Goal: Download file/media

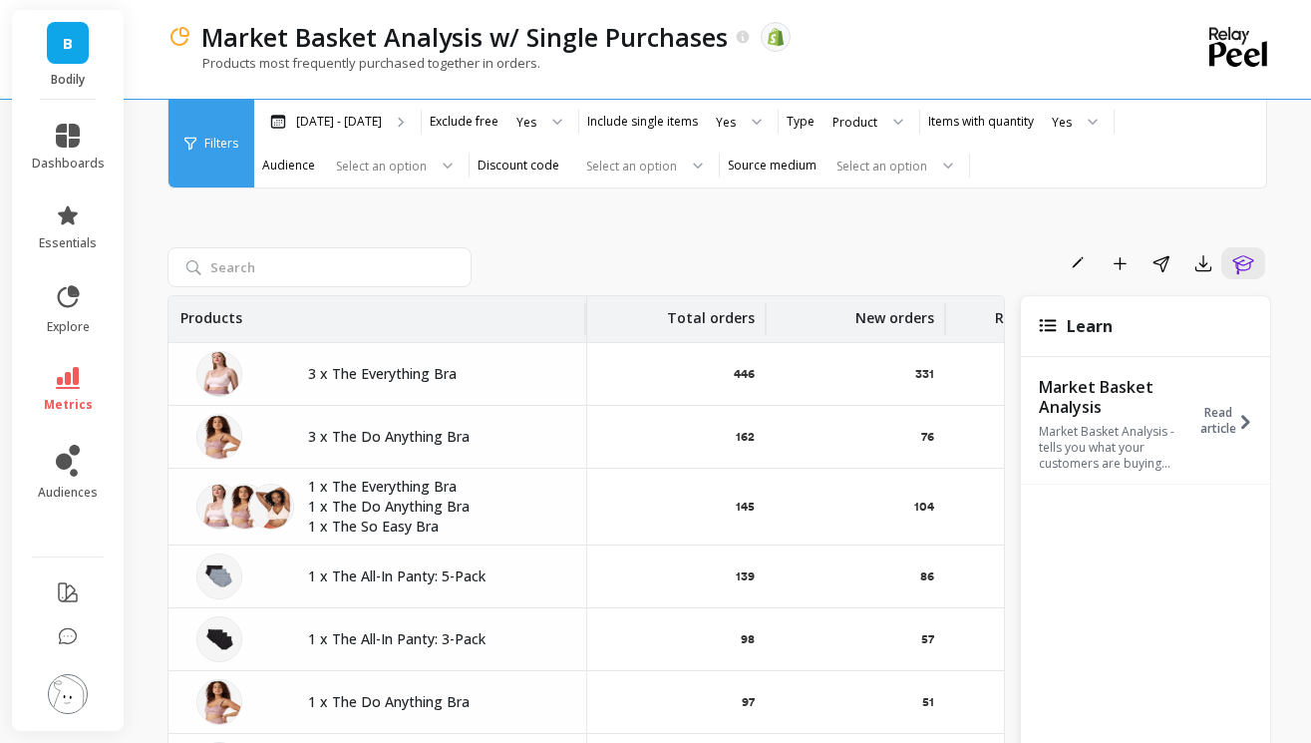
click at [222, 150] on span "Filters" at bounding box center [221, 144] width 34 height 16
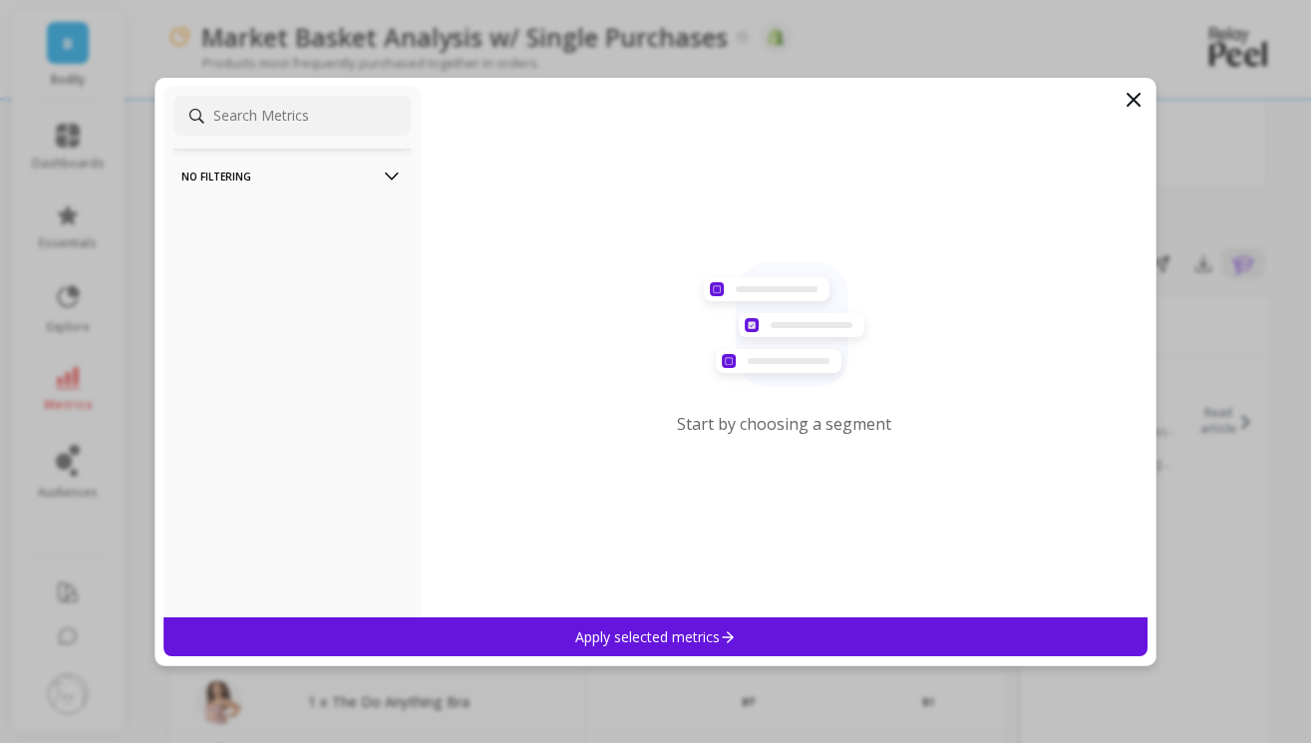
click at [317, 172] on p "No filtering" at bounding box center [291, 176] width 221 height 51
click at [267, 215] on p "Overall by Date" at bounding box center [231, 214] width 94 height 18
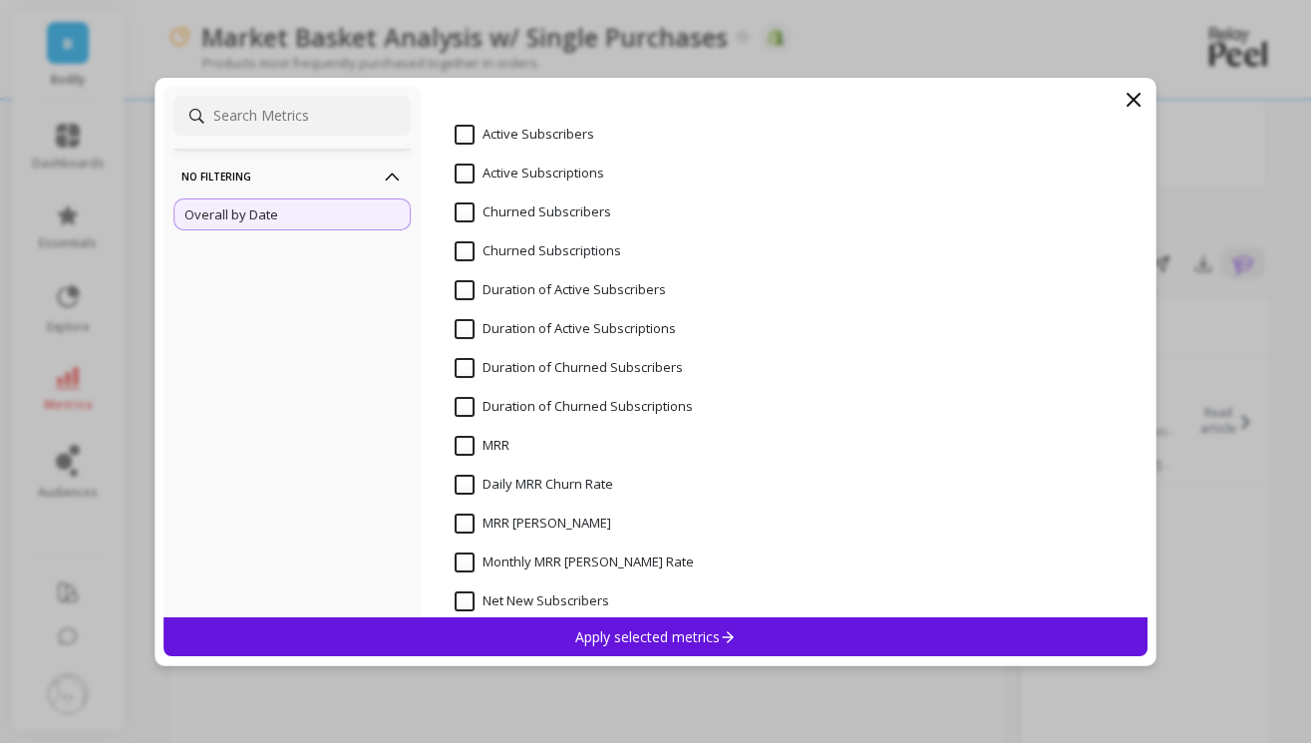
scroll to position [6353, 0]
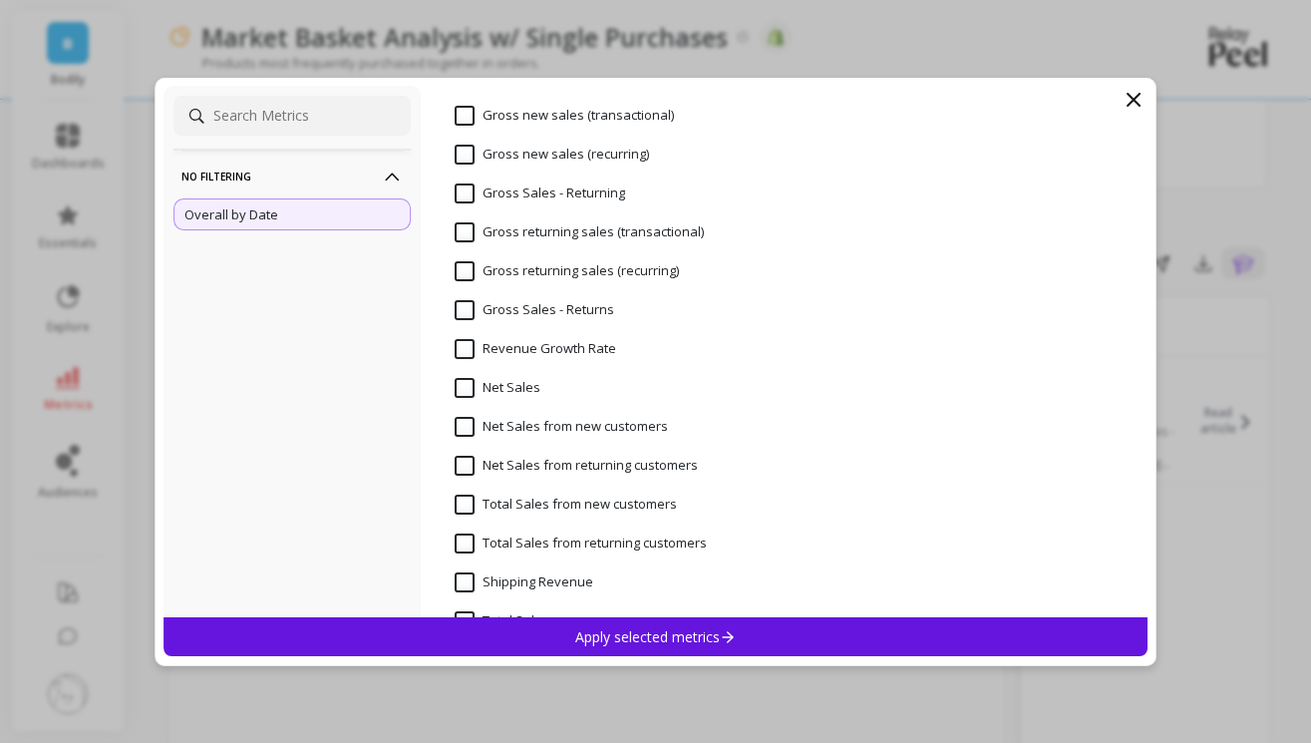
click at [1129, 101] on icon at bounding box center [1134, 100] width 24 height 24
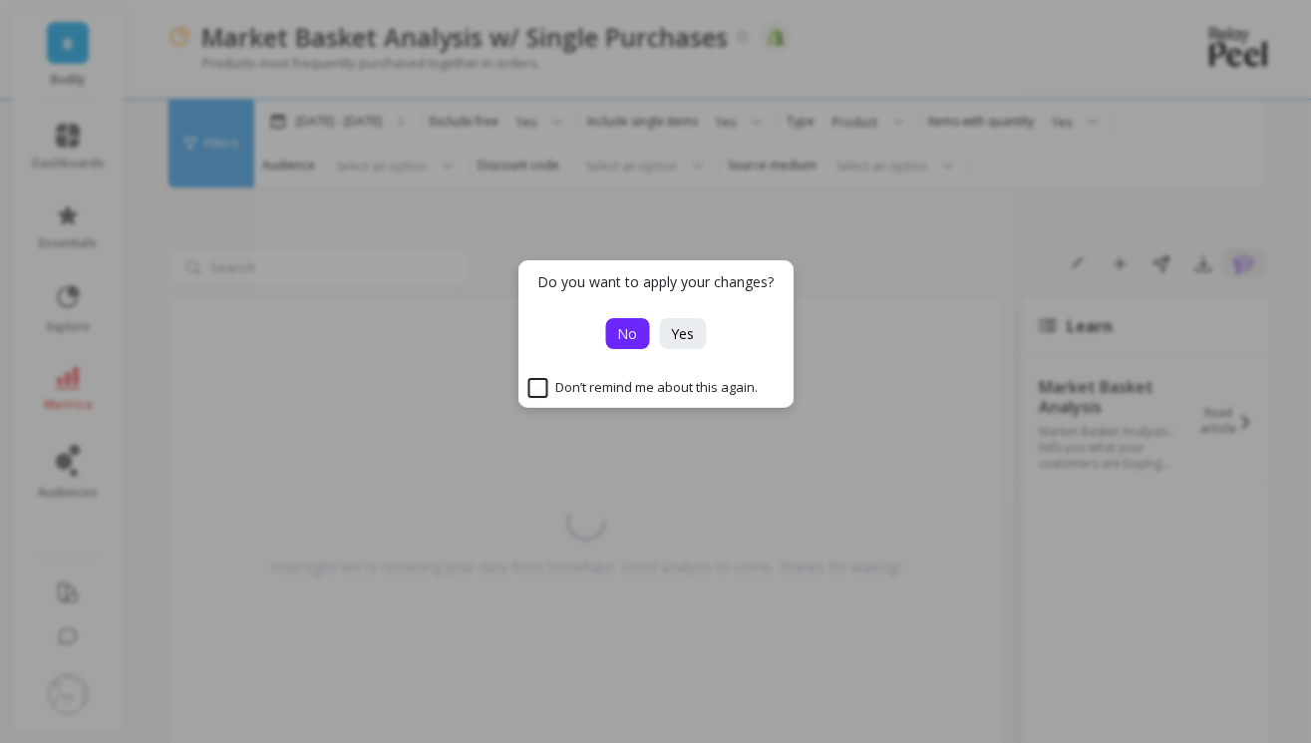
click at [629, 336] on span "No" at bounding box center [627, 333] width 20 height 19
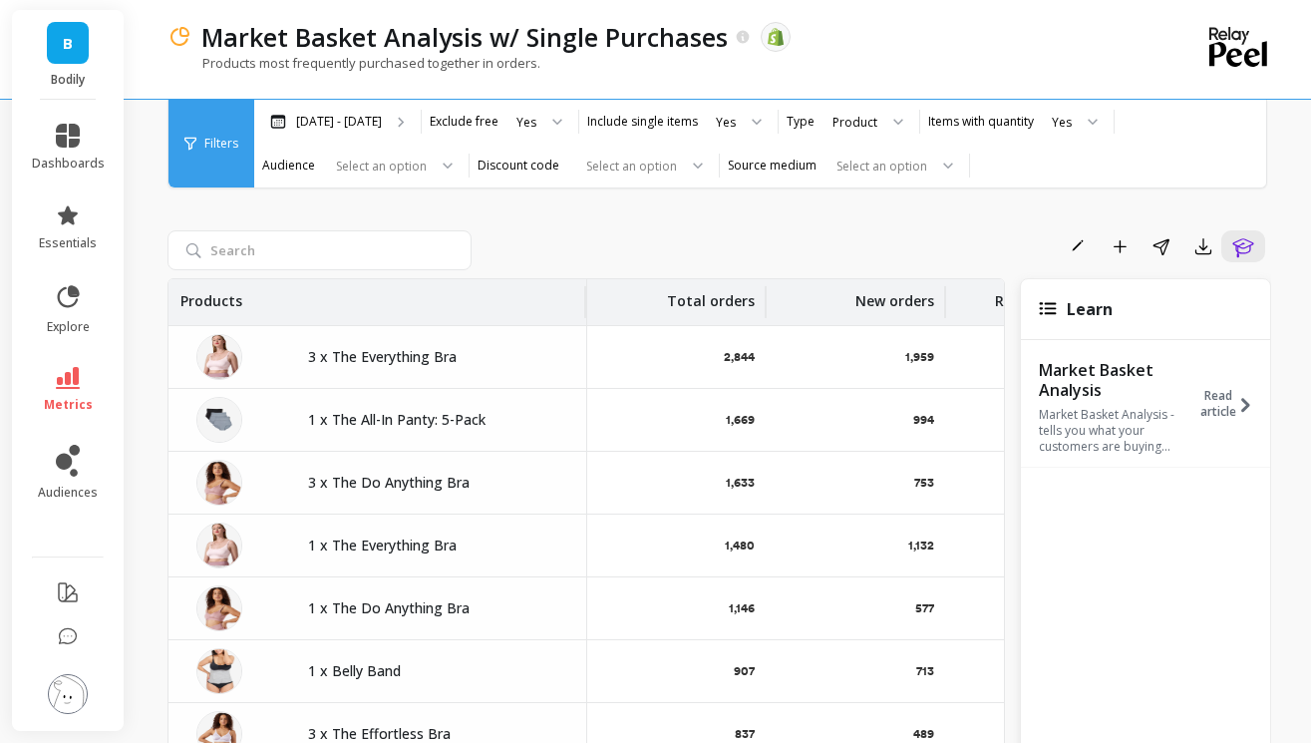
scroll to position [0, 0]
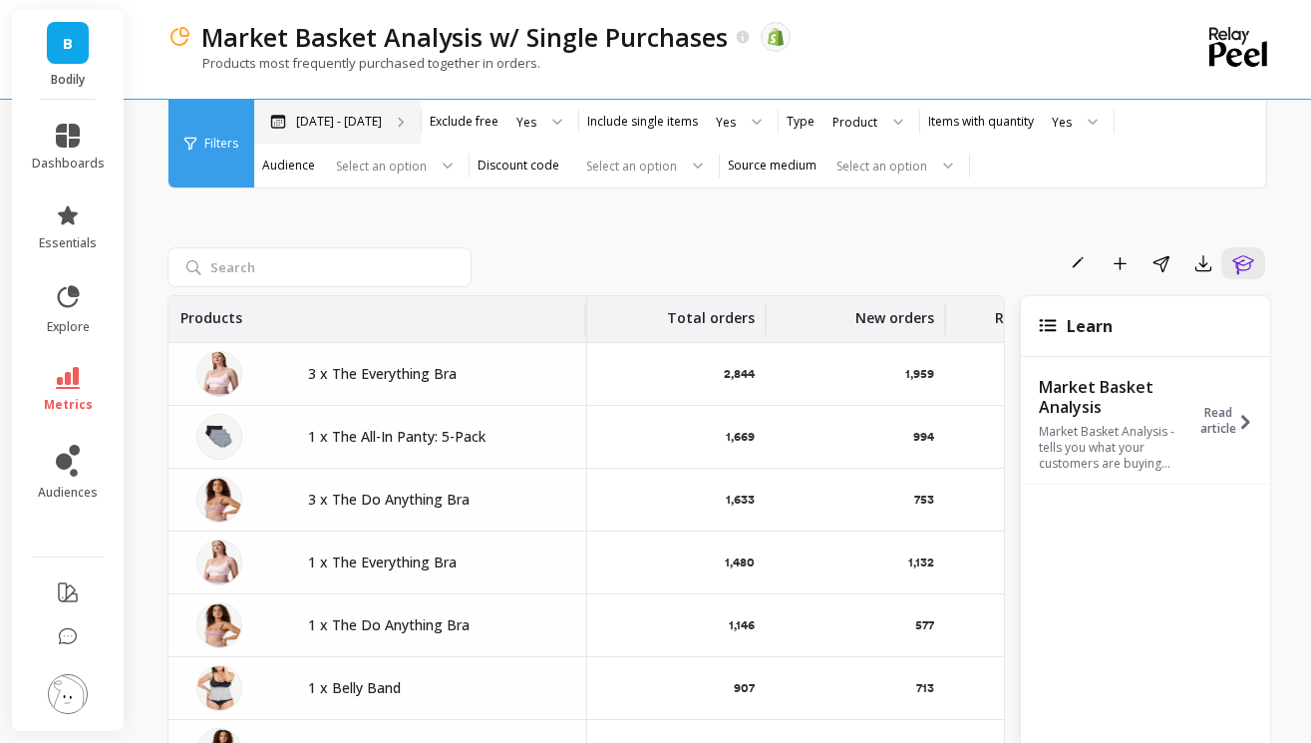
click at [344, 118] on p "[DATE] - [DATE]" at bounding box center [339, 122] width 86 height 16
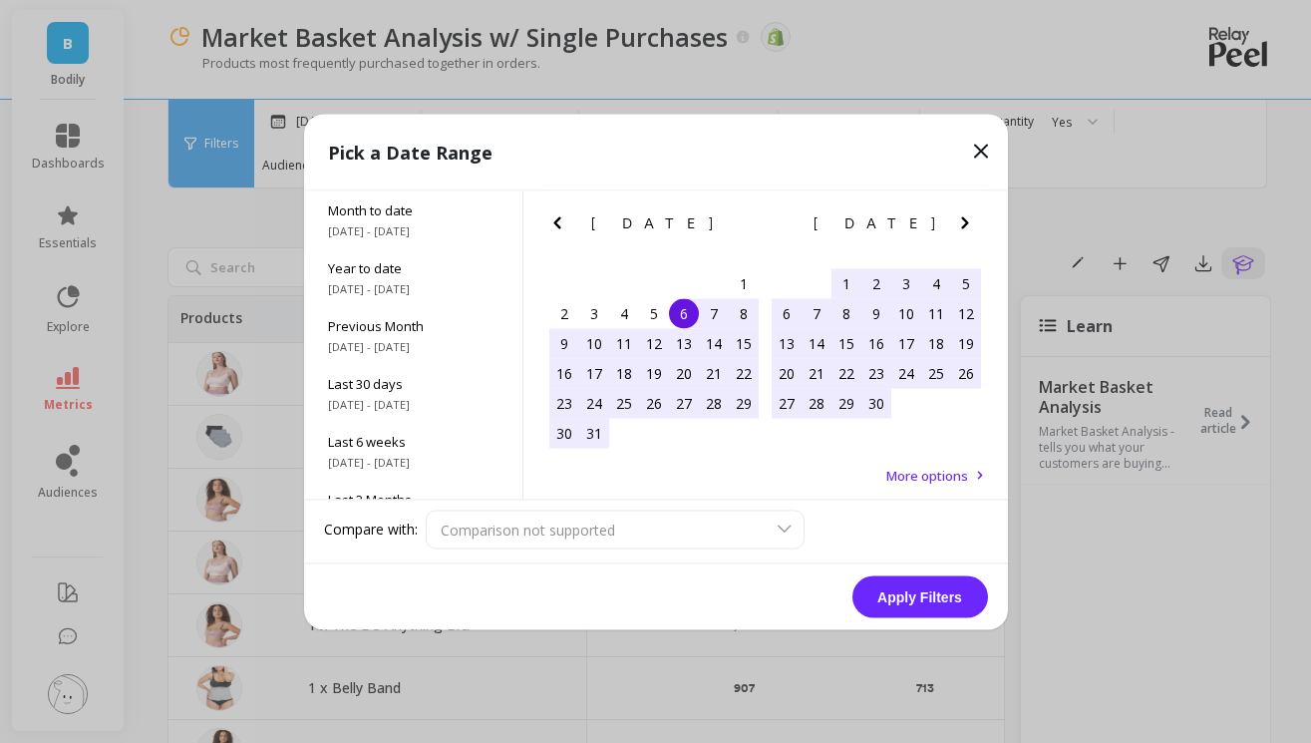
click at [953, 220] on icon "Next Month" at bounding box center [965, 222] width 24 height 24
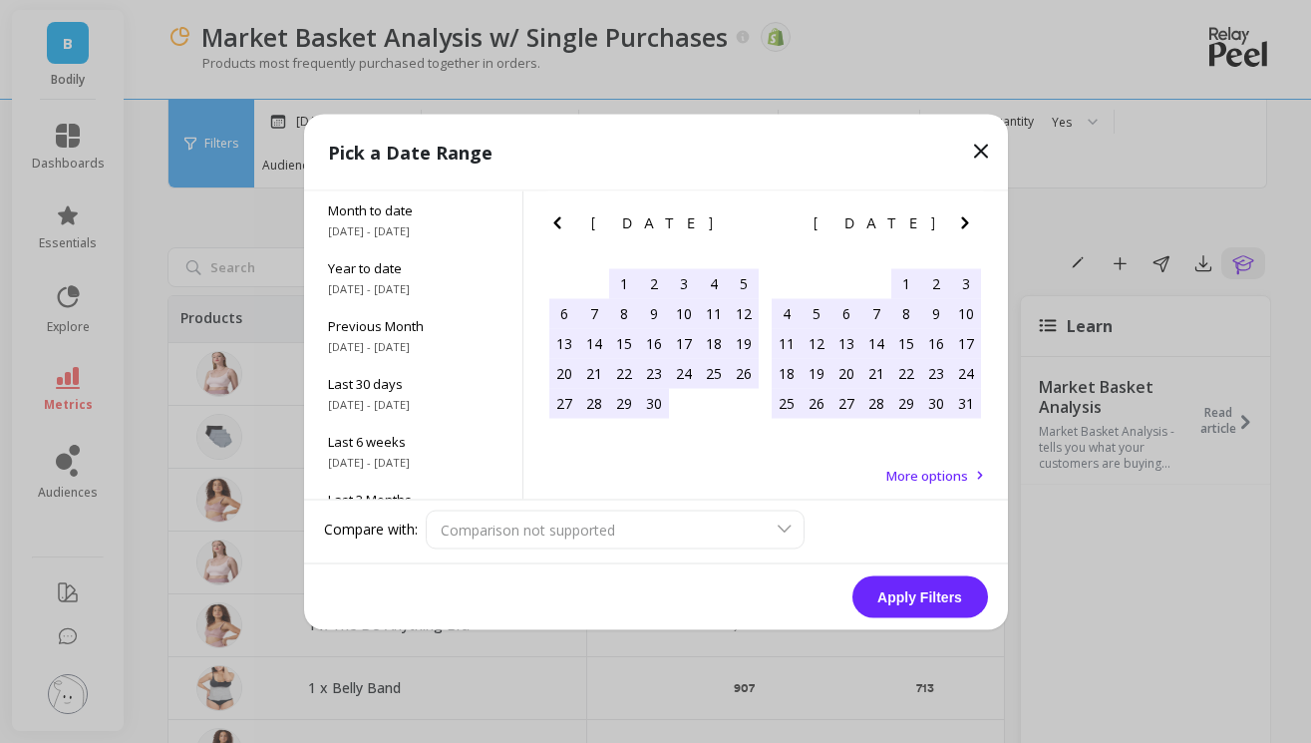
click at [953, 220] on icon "Next Month" at bounding box center [965, 222] width 24 height 24
click at [973, 227] on icon "Next Month" at bounding box center [965, 222] width 24 height 24
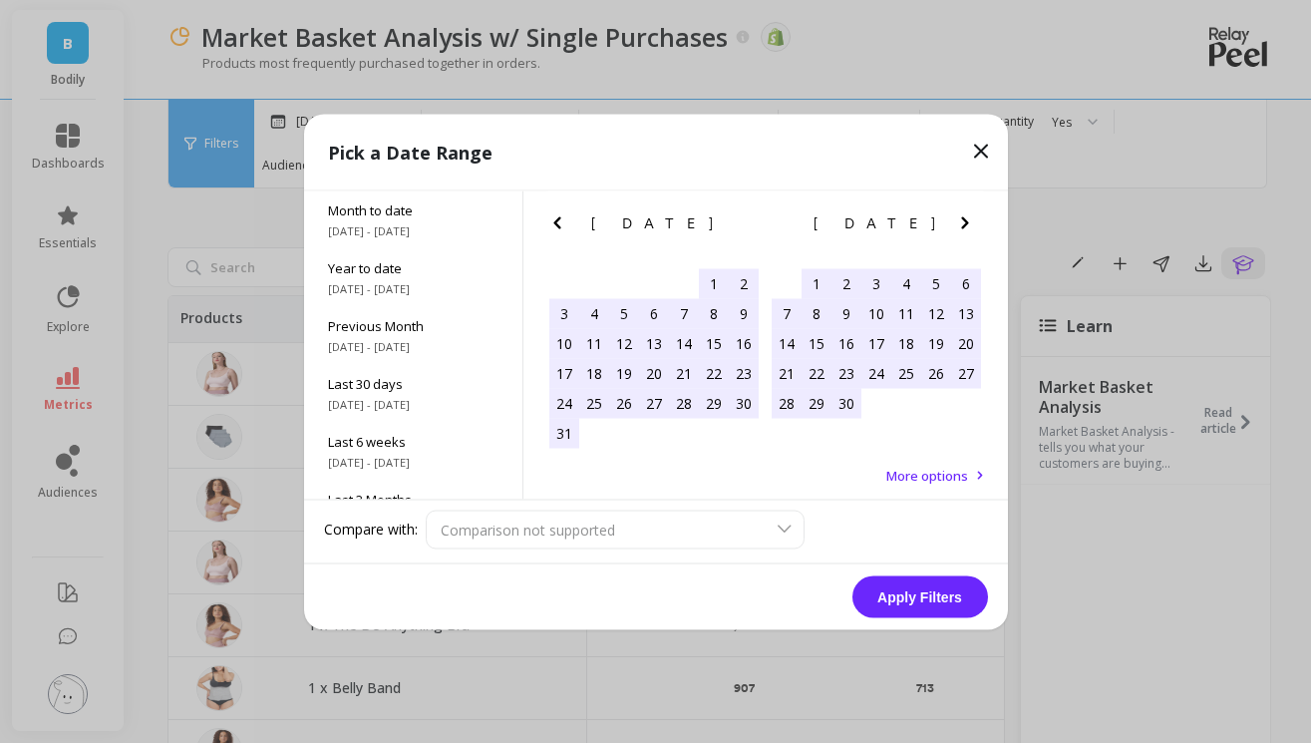
click at [973, 227] on icon "Next Month" at bounding box center [965, 222] width 24 height 24
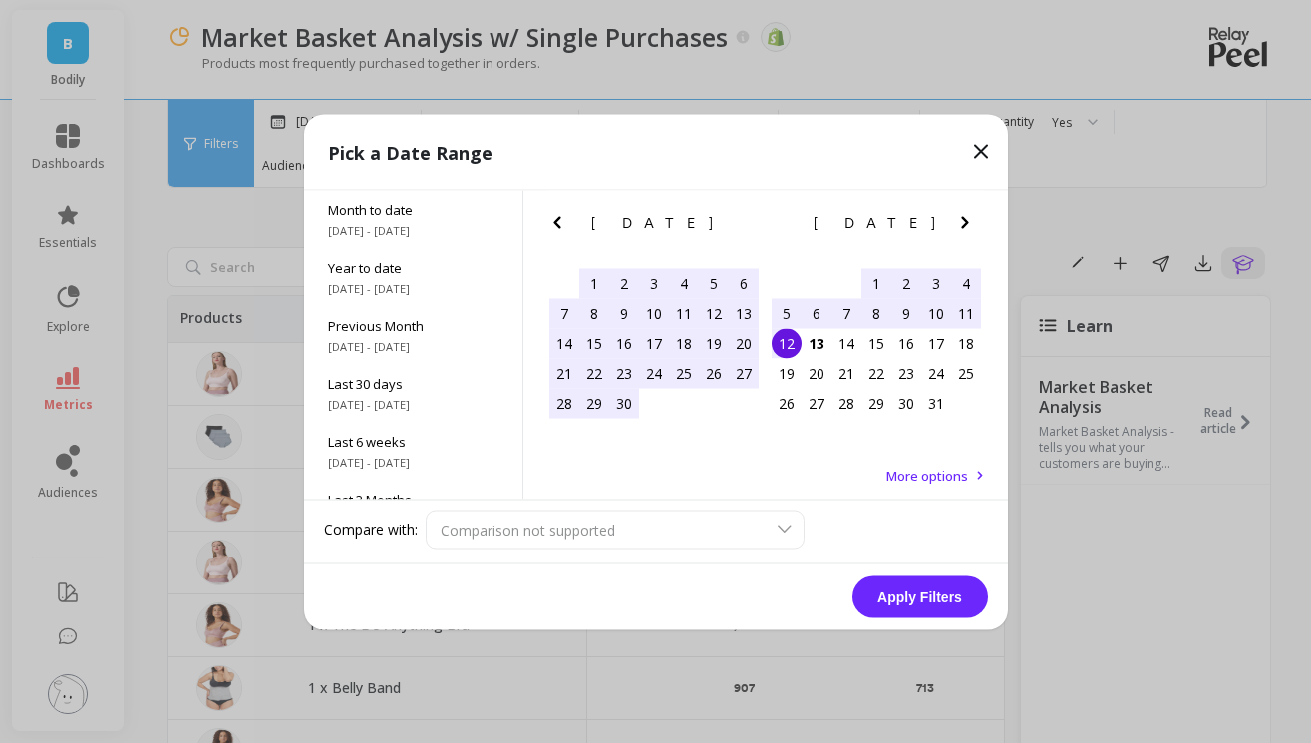
click at [865, 275] on div "1" at bounding box center [876, 283] width 30 height 30
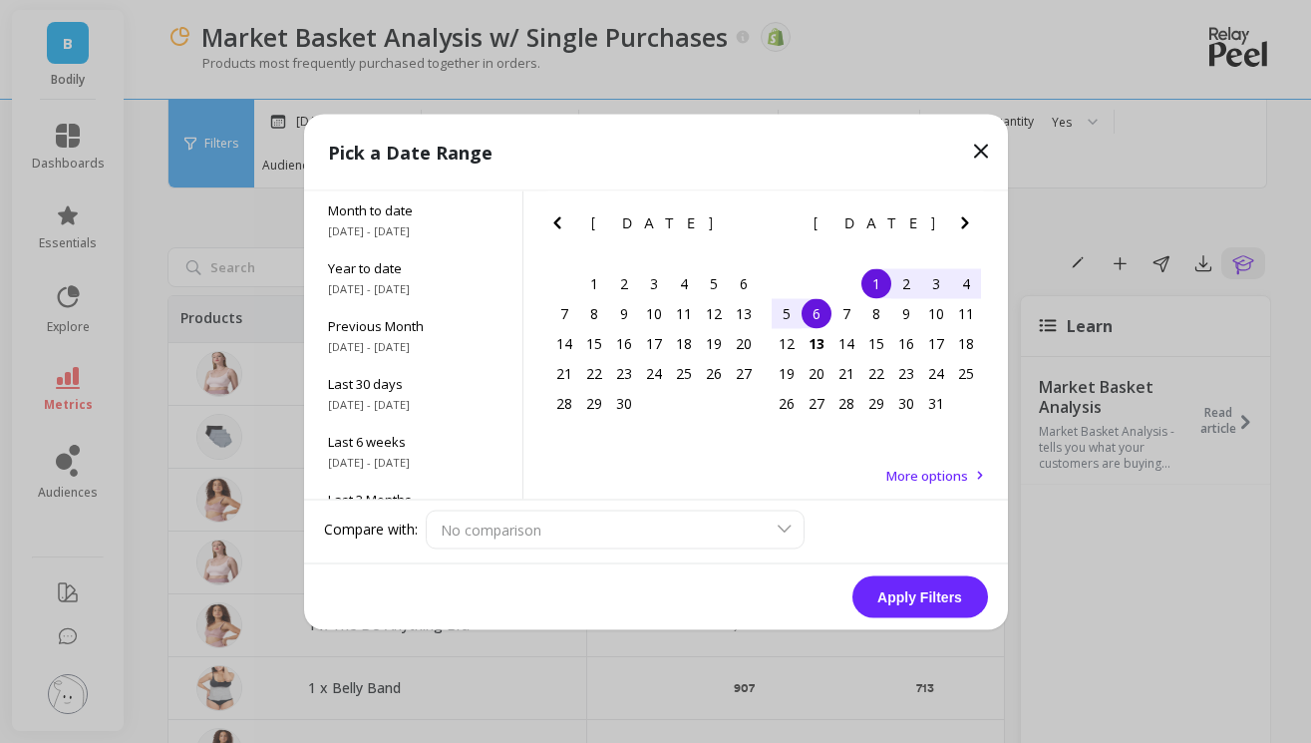
click at [808, 315] on div "6" at bounding box center [817, 313] width 30 height 30
click at [924, 599] on button "Apply Filters" at bounding box center [921, 596] width 136 height 42
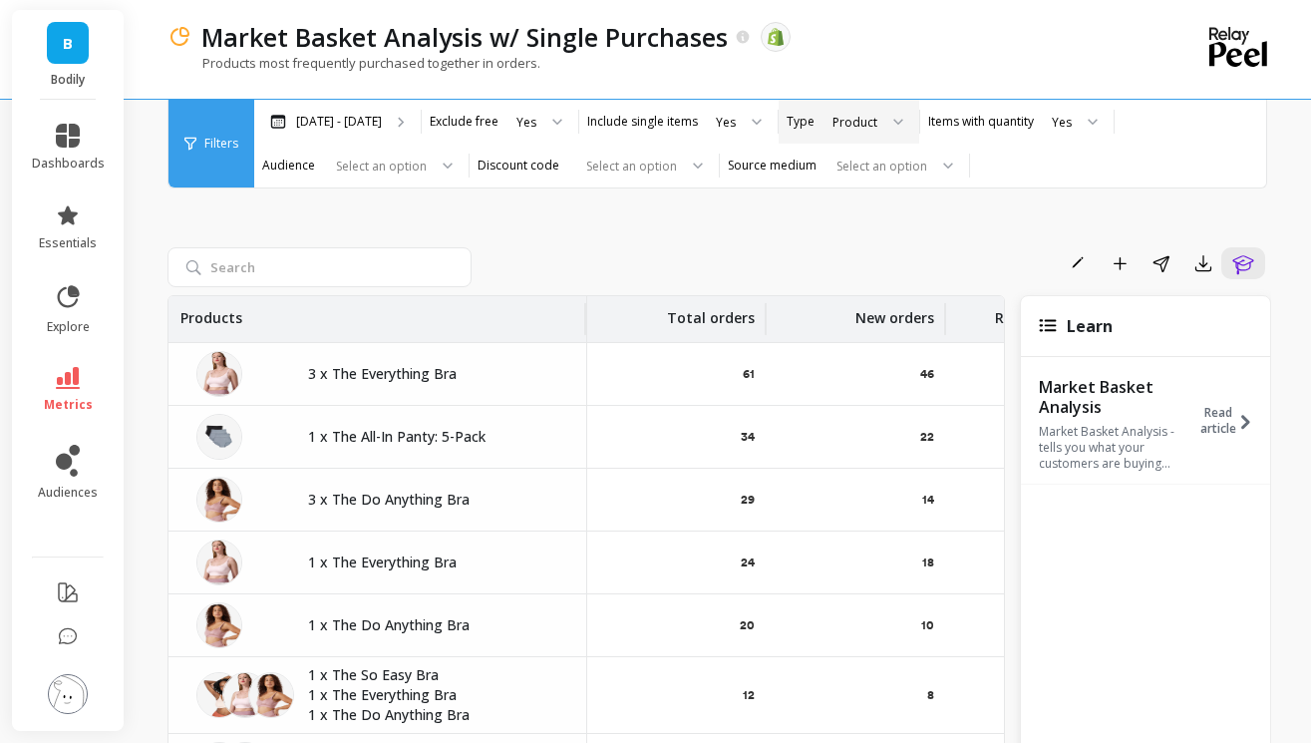
click at [848, 125] on div "Product" at bounding box center [855, 122] width 45 height 19
click at [845, 183] on div "Variant" at bounding box center [867, 177] width 79 height 19
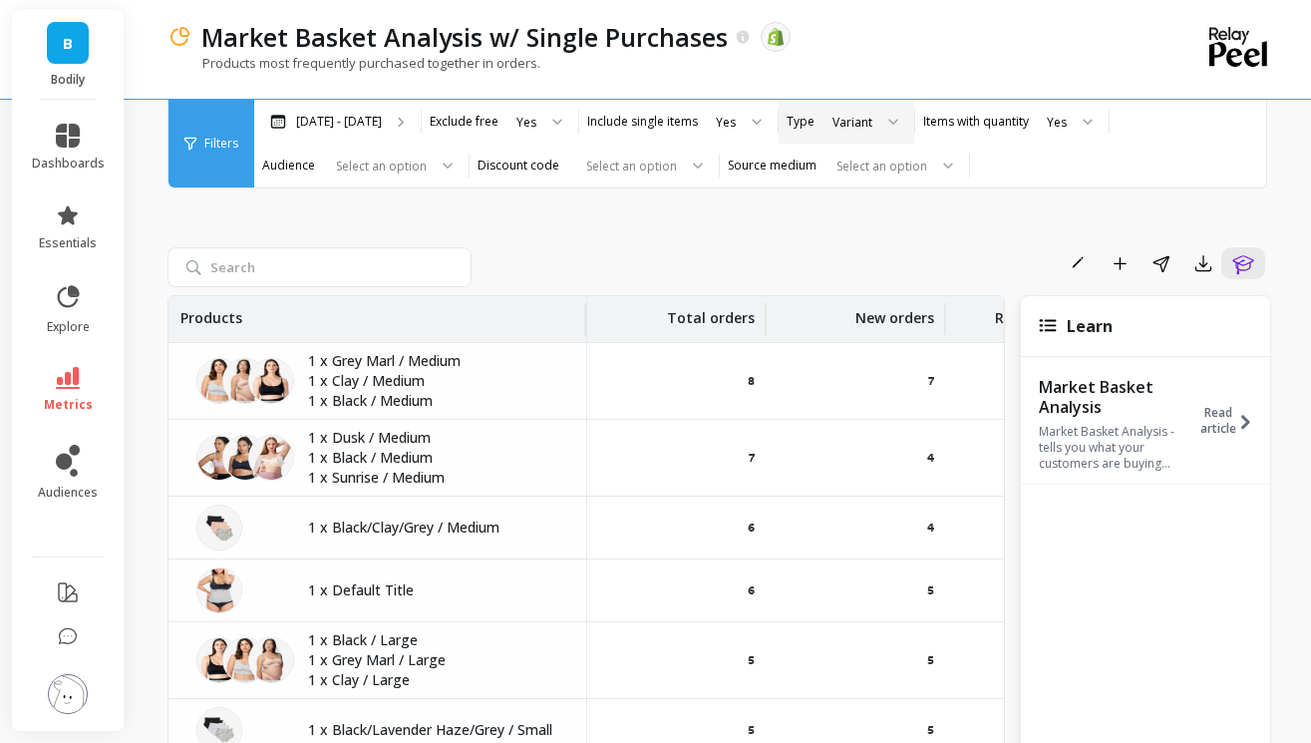
click at [874, 114] on div at bounding box center [886, 122] width 24 height 44
click at [833, 262] on div "Product" at bounding box center [865, 271] width 74 height 19
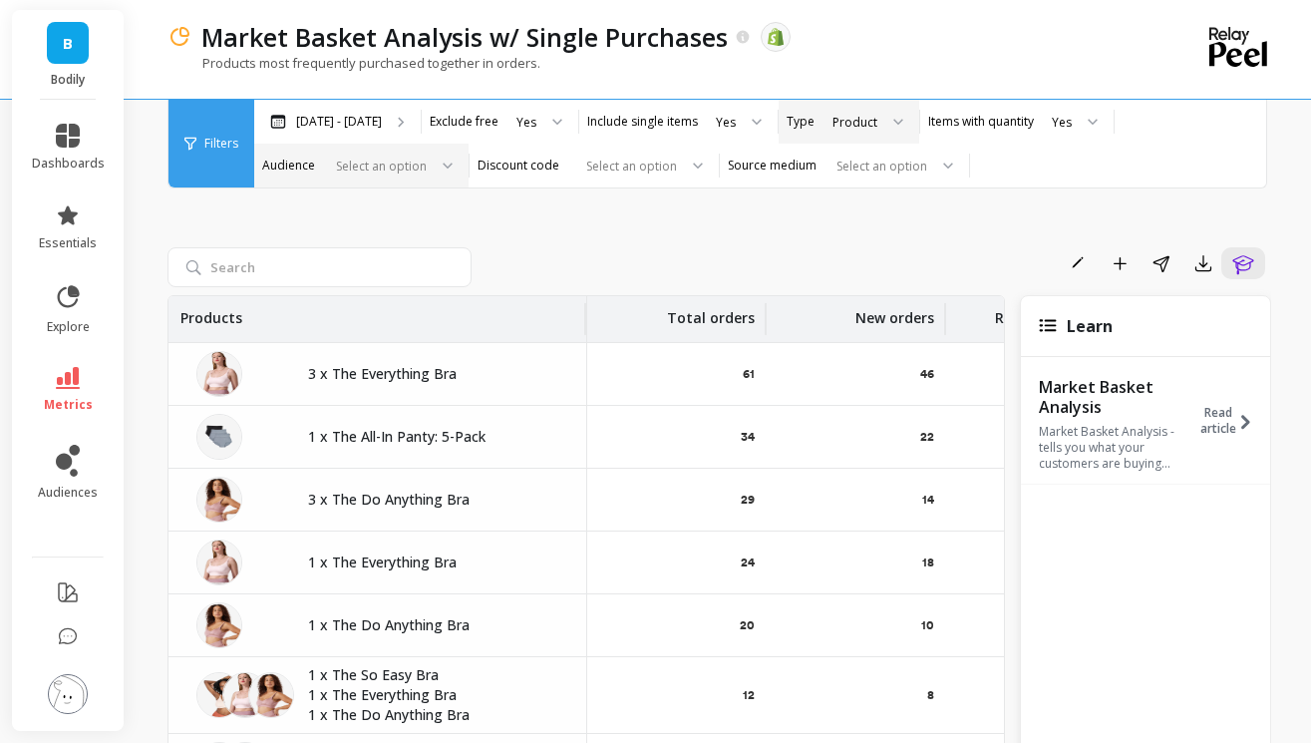
click at [398, 160] on div at bounding box center [377, 166] width 99 height 19
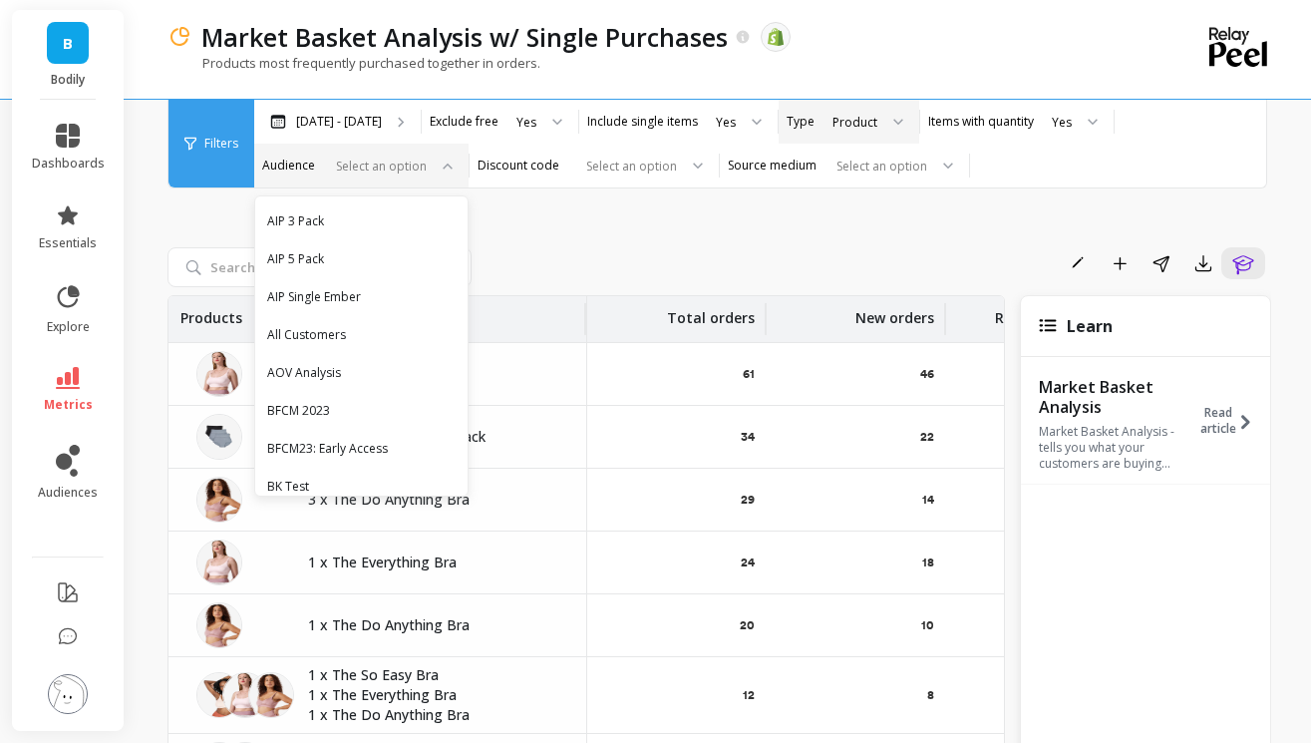
click at [617, 254] on div "Rename Add to Dashboard Share Export Learn" at bounding box center [876, 263] width 792 height 32
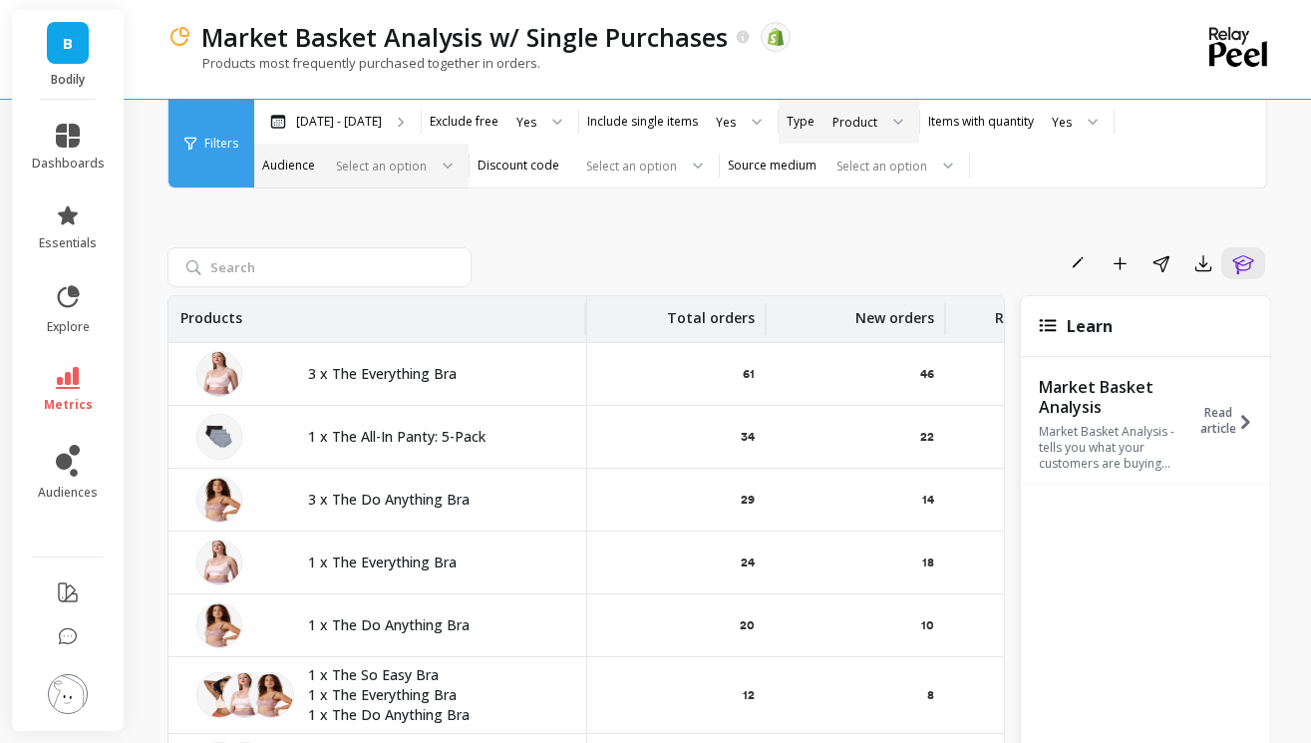
click at [1061, 60] on div "Products most frequently purchased together in orders." at bounding box center [638, 73] width 940 height 38
click at [1200, 269] on icon "button" at bounding box center [1204, 263] width 20 height 20
click at [1098, 314] on span "CSV" at bounding box center [1097, 318] width 29 height 20
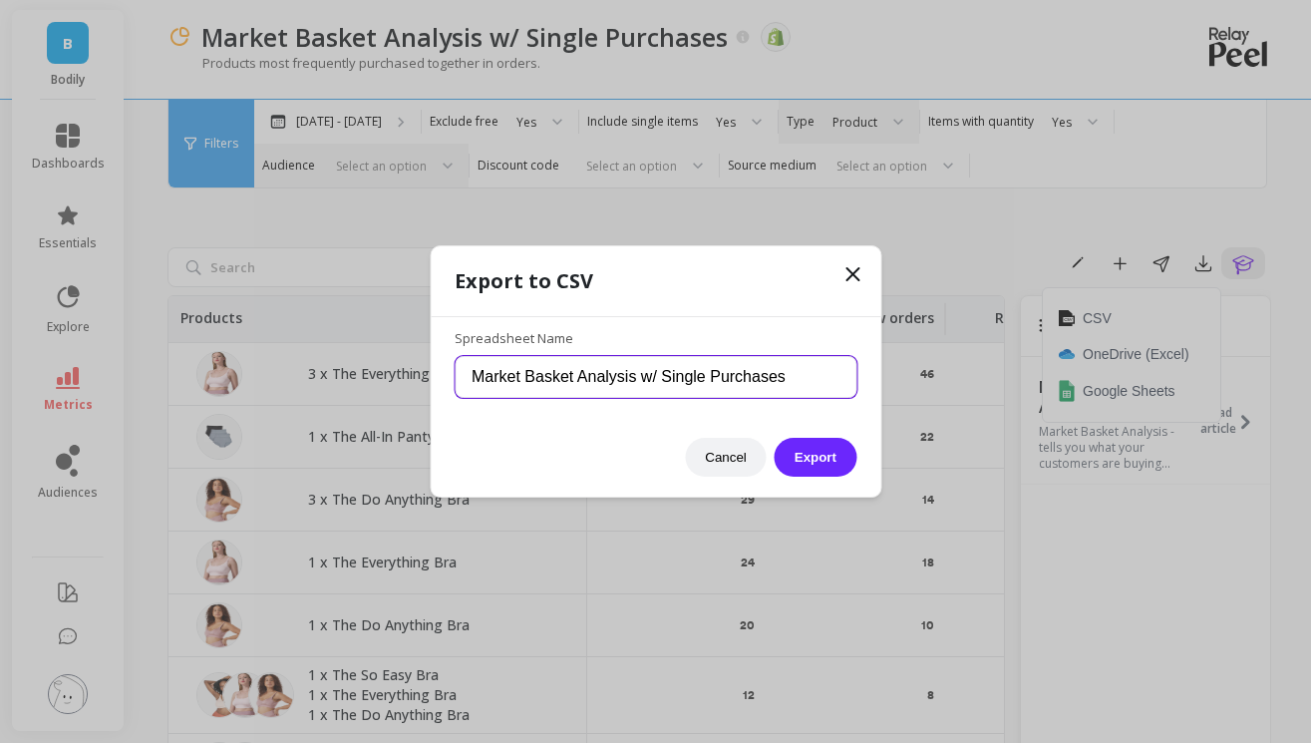
drag, startPoint x: 815, startPoint y: 380, endPoint x: 418, endPoint y: 378, distance: 396.8
click at [418, 378] on div "Export to CSV Spreadsheet Name Market Basket Analysis w/ Single Purchases Cance…" at bounding box center [655, 371] width 1311 height 743
click at [590, 374] on input "Market Basket Analysis w/ Single Purchases" at bounding box center [656, 377] width 402 height 42
drag, startPoint x: 800, startPoint y: 380, endPoint x: 643, endPoint y: 380, distance: 156.5
click at [643, 380] on input "Market Basket Analysis w/ Single Purchases" at bounding box center [656, 377] width 402 height 42
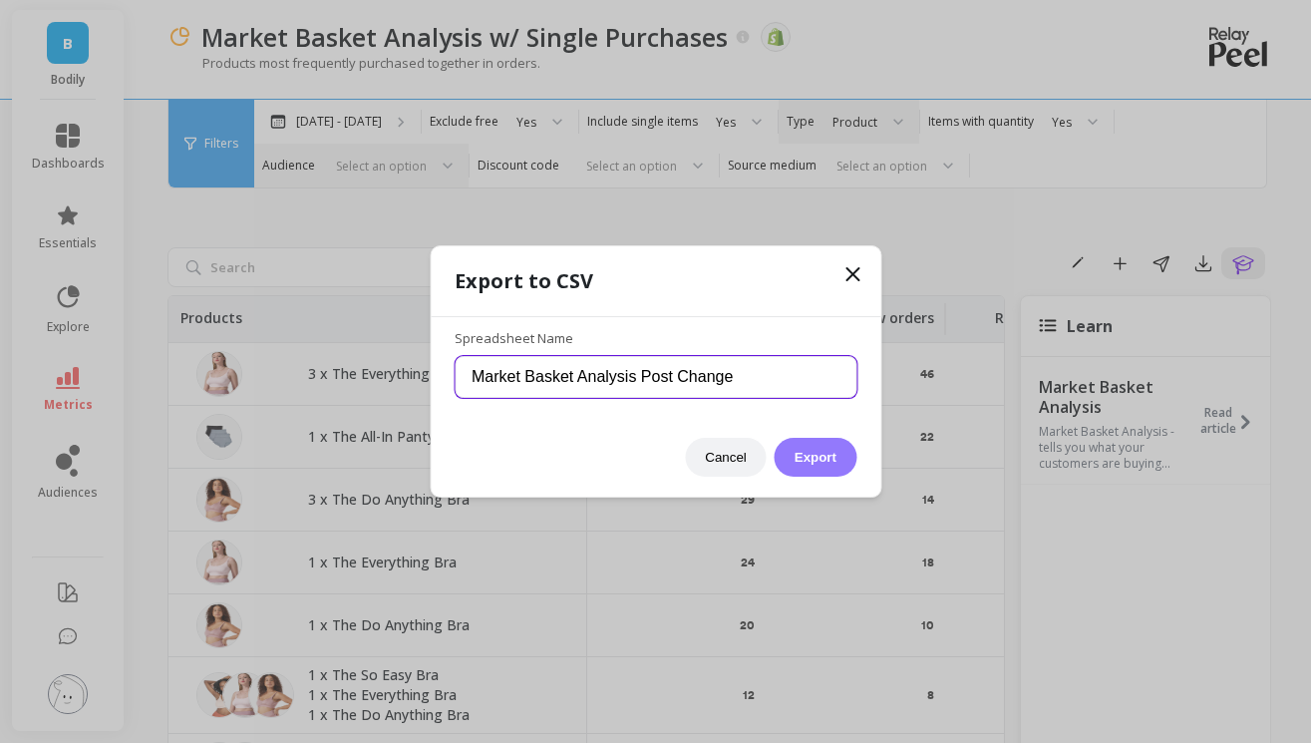
type input "Market Basket Analysis Post Change"
click at [816, 459] on button "Export" at bounding box center [816, 457] width 82 height 39
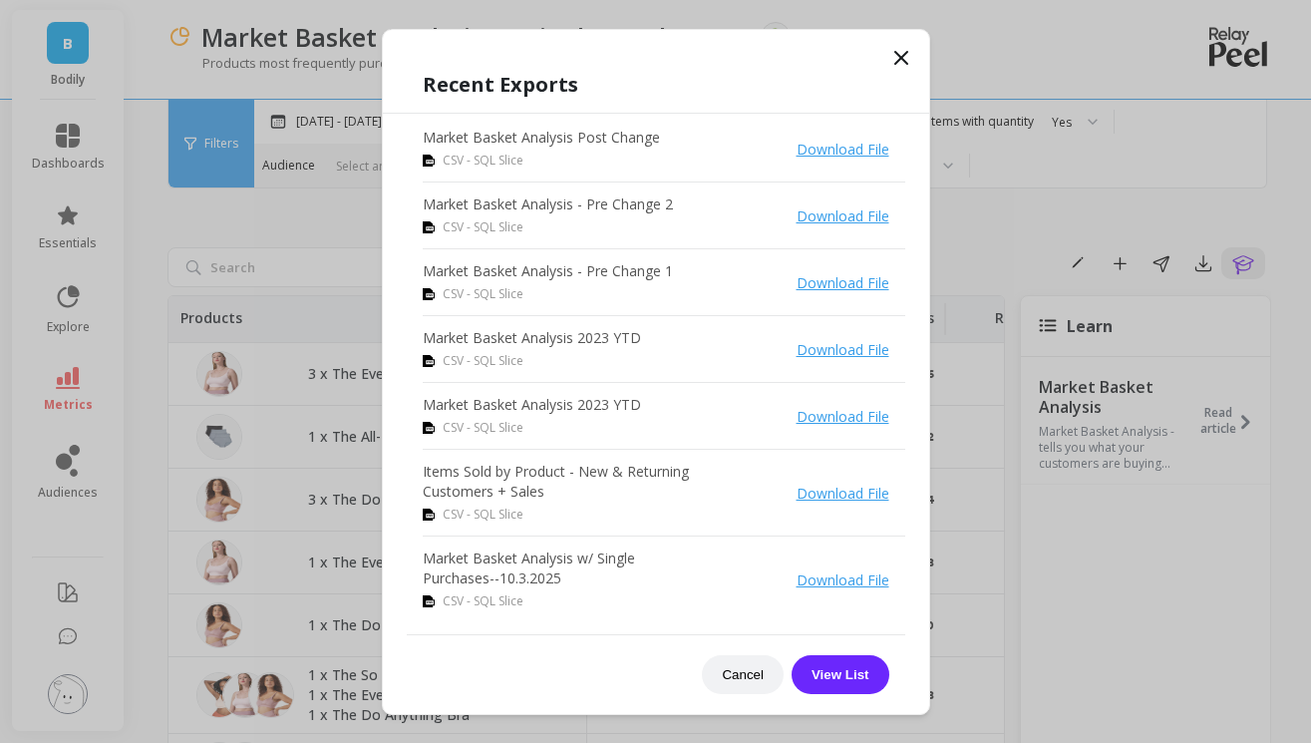
click at [852, 145] on link "Download File" at bounding box center [843, 149] width 93 height 19
click at [898, 52] on icon at bounding box center [901, 58] width 24 height 24
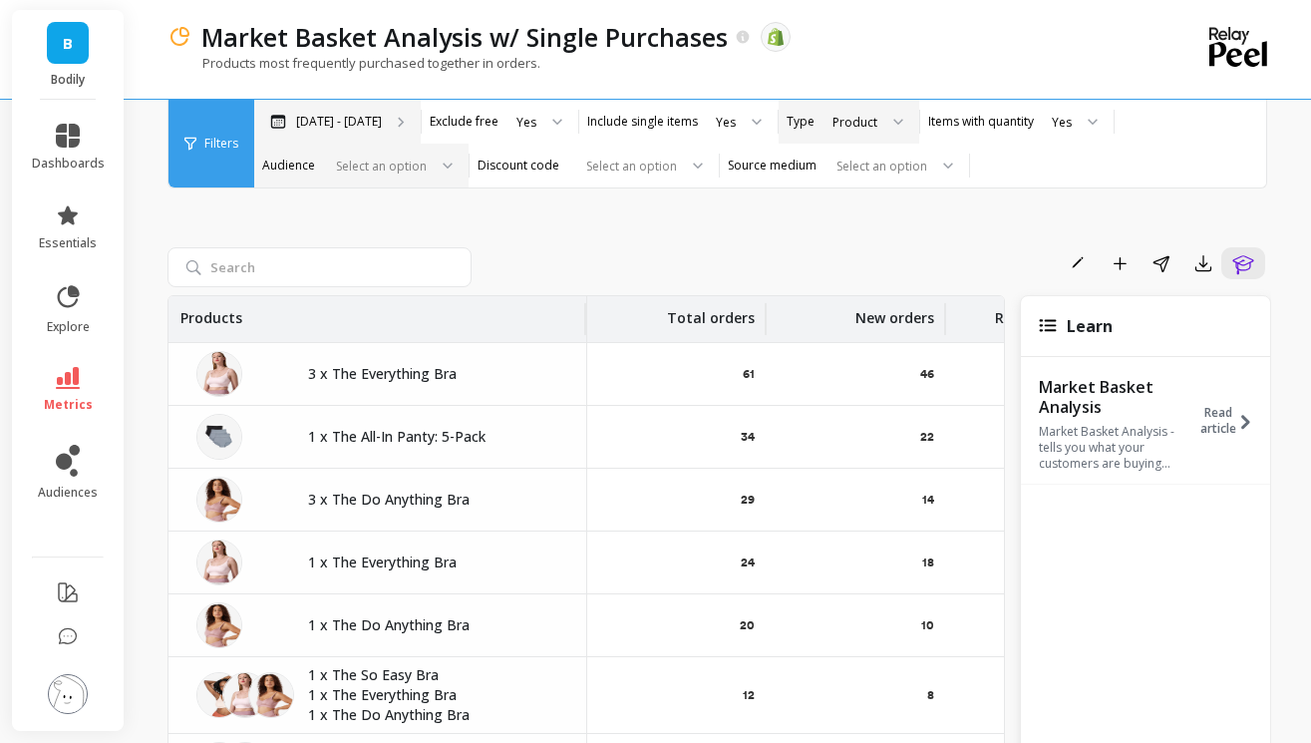
click at [333, 120] on p "[DATE] - [DATE]" at bounding box center [339, 122] width 86 height 16
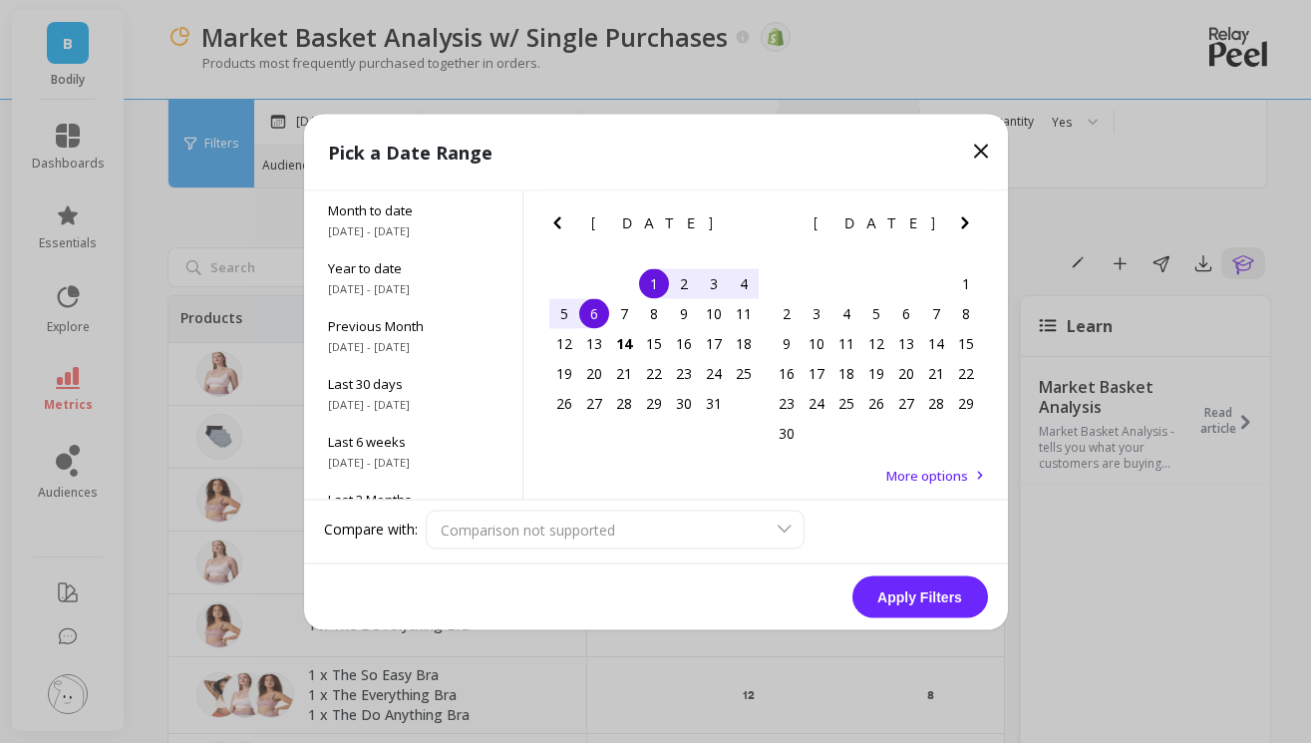
click at [543, 213] on div "[DATE]" at bounding box center [654, 222] width 222 height 21
click at [557, 218] on icon "Previous Month" at bounding box center [556, 222] width 7 height 12
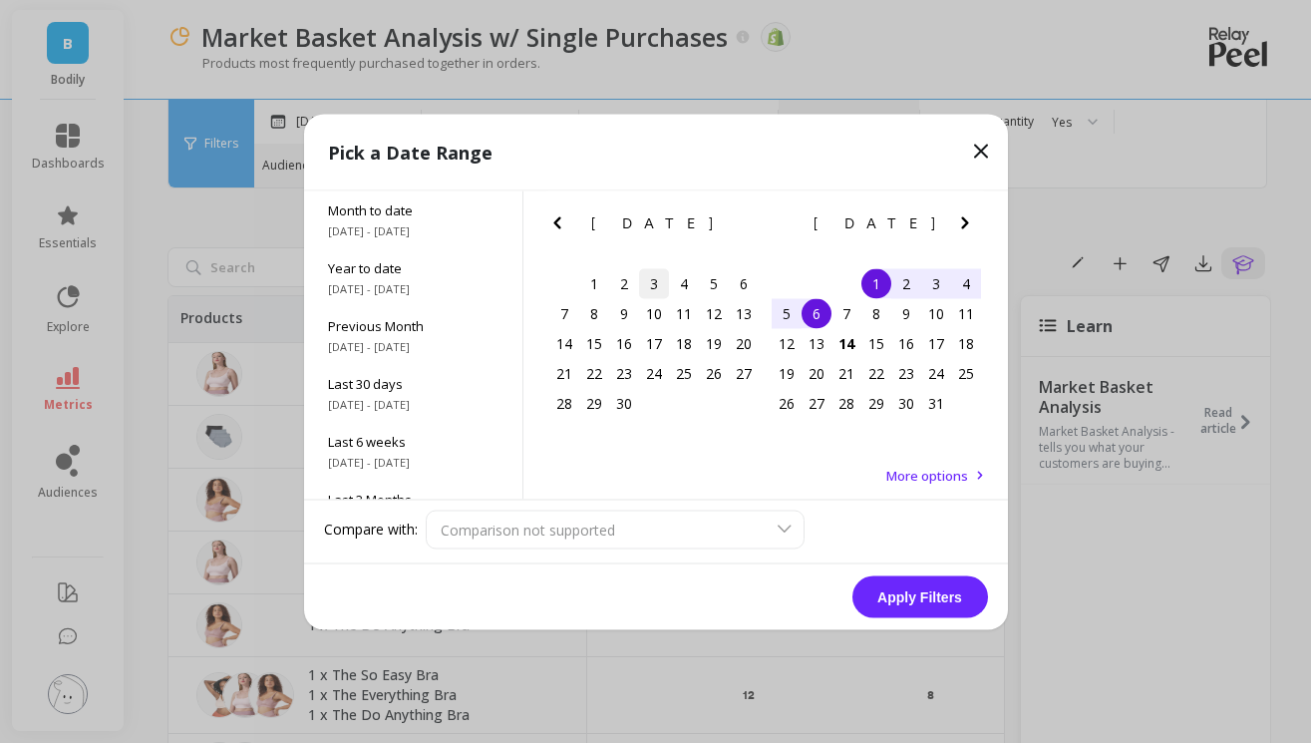
click at [655, 285] on div "3" at bounding box center [654, 283] width 30 height 30
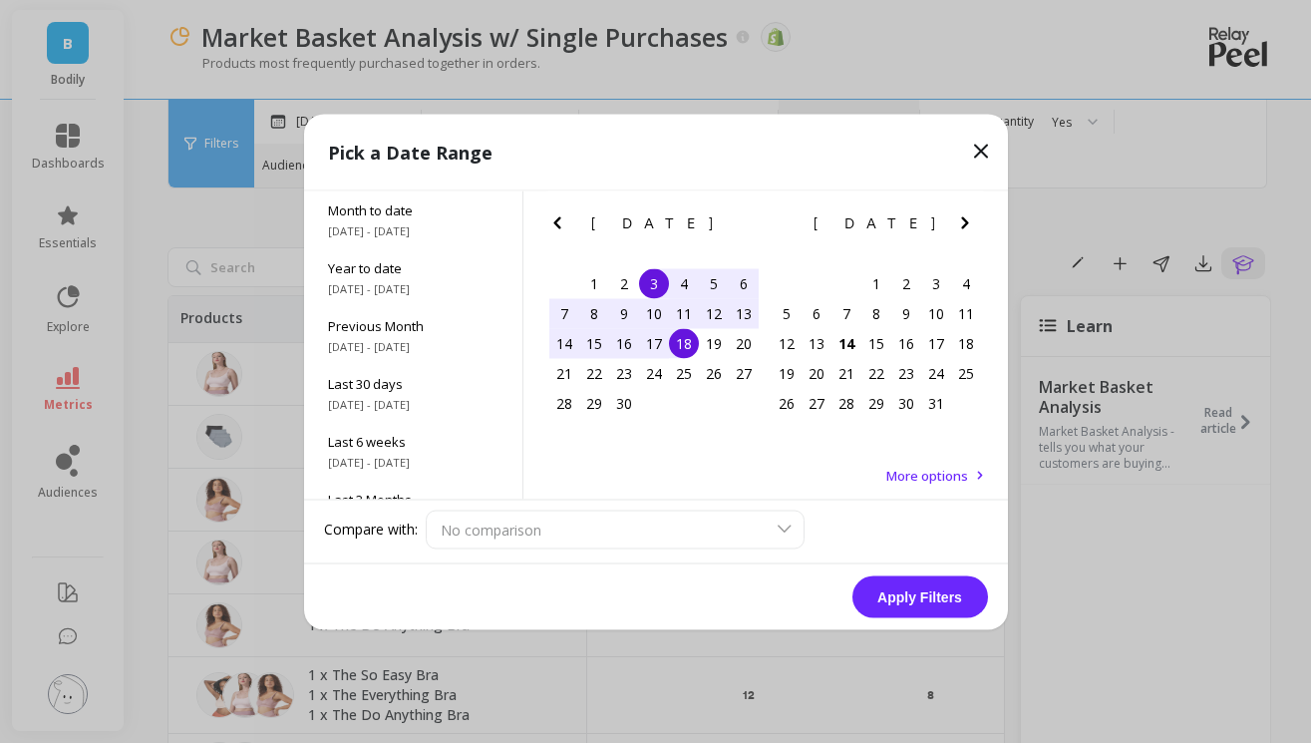
click at [689, 349] on div "18" at bounding box center [684, 343] width 30 height 30
click at [935, 590] on button "Apply Filters" at bounding box center [921, 596] width 136 height 42
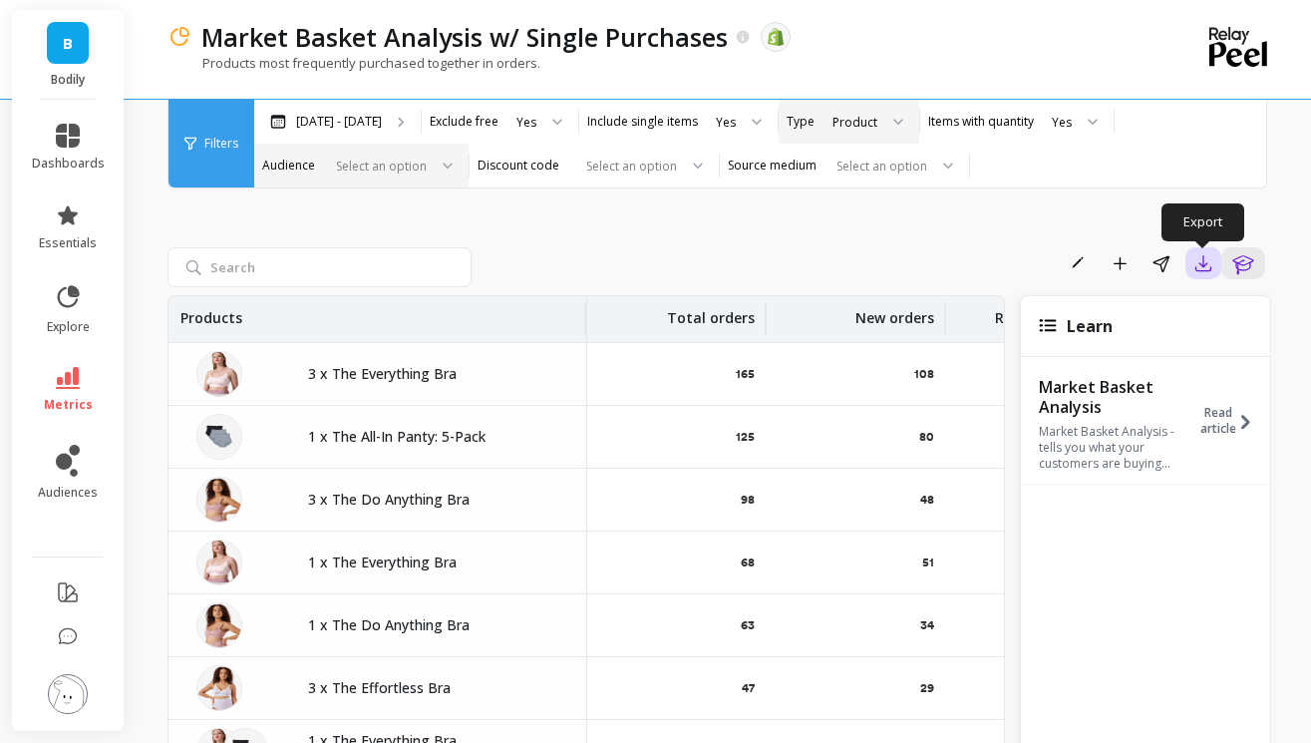
click at [1199, 264] on icon "button" at bounding box center [1204, 263] width 20 height 20
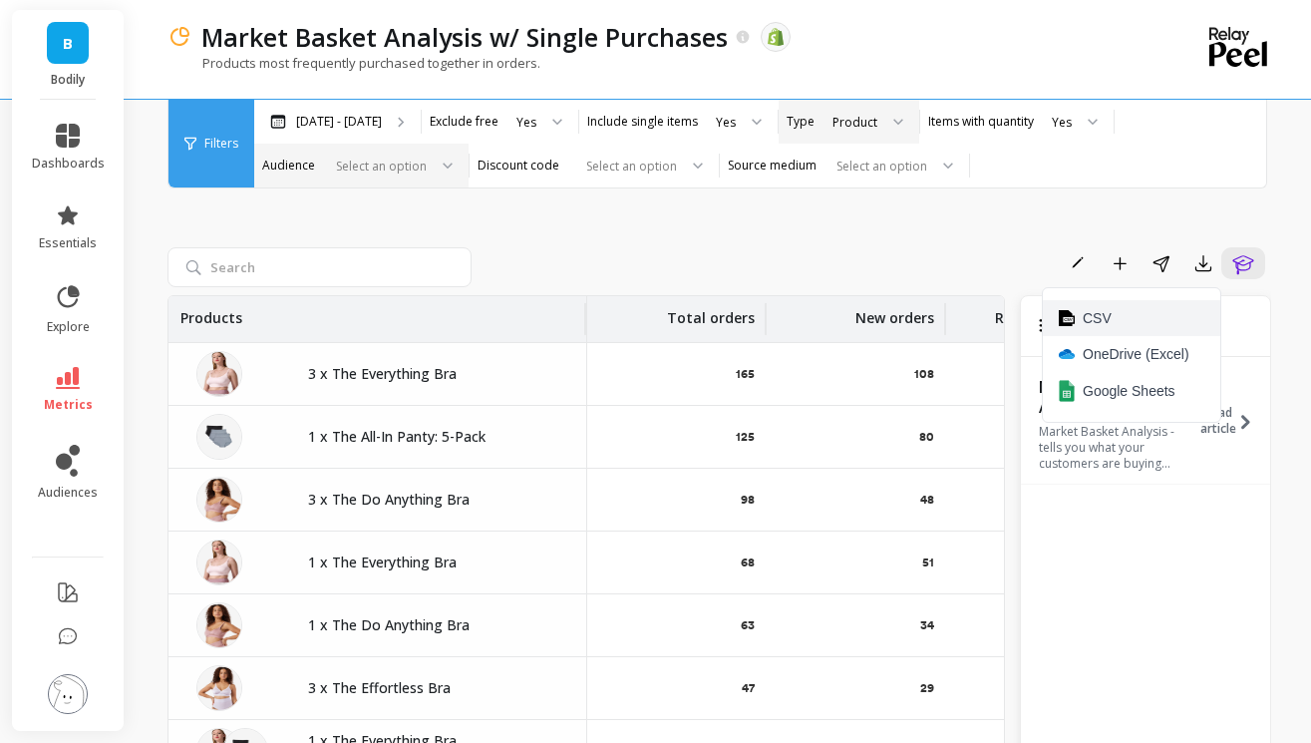
click at [1133, 322] on button "CSV" at bounding box center [1131, 318] width 177 height 36
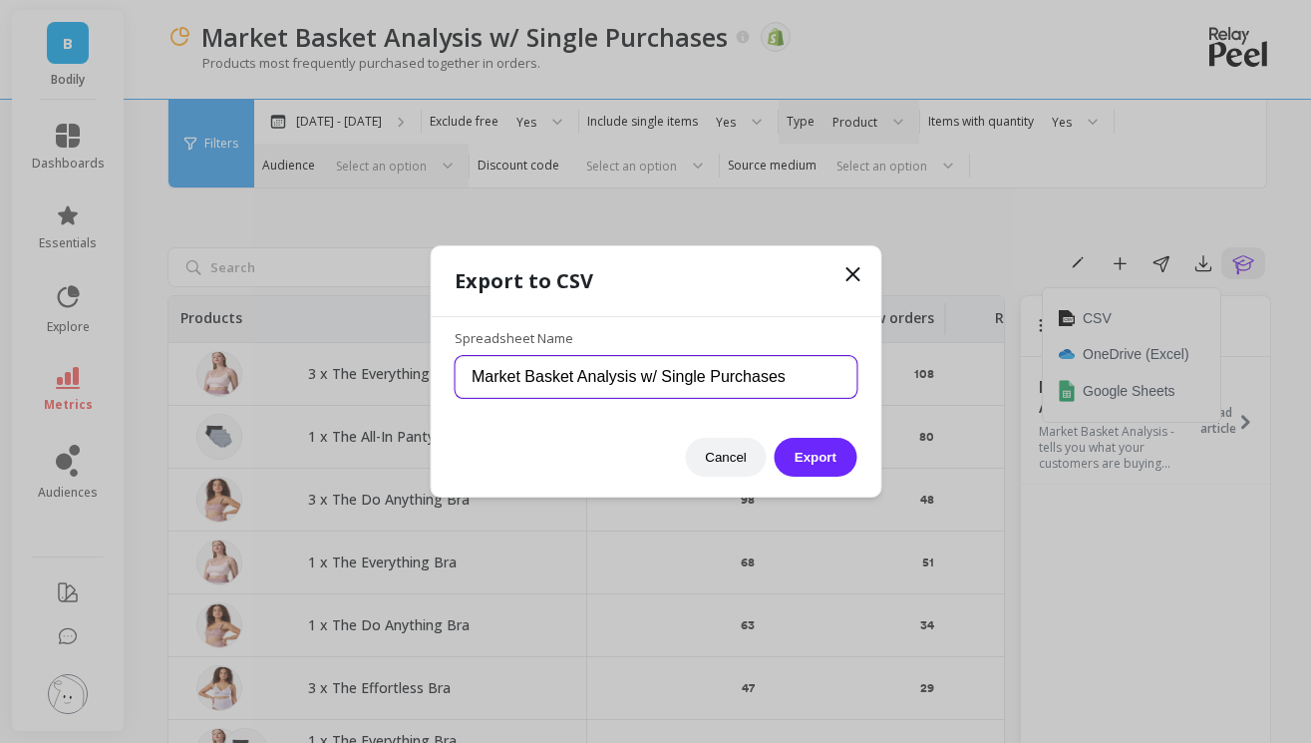
drag, startPoint x: 824, startPoint y: 384, endPoint x: 580, endPoint y: 381, distance: 243.3
click at [580, 381] on input "Market Basket Analysis w/ Single Purchases" at bounding box center [656, 377] width 402 height 42
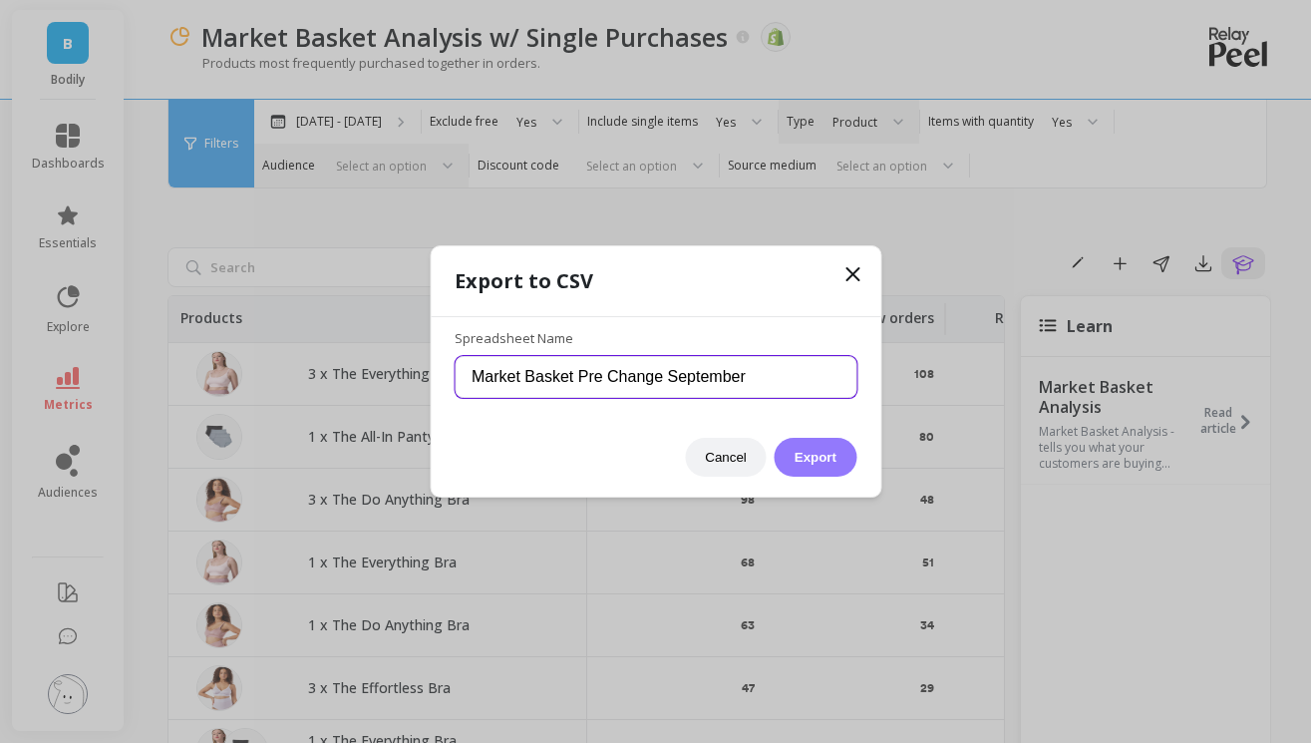
type input "Market Basket Pre Change September"
click at [812, 449] on button "Export" at bounding box center [816, 457] width 82 height 39
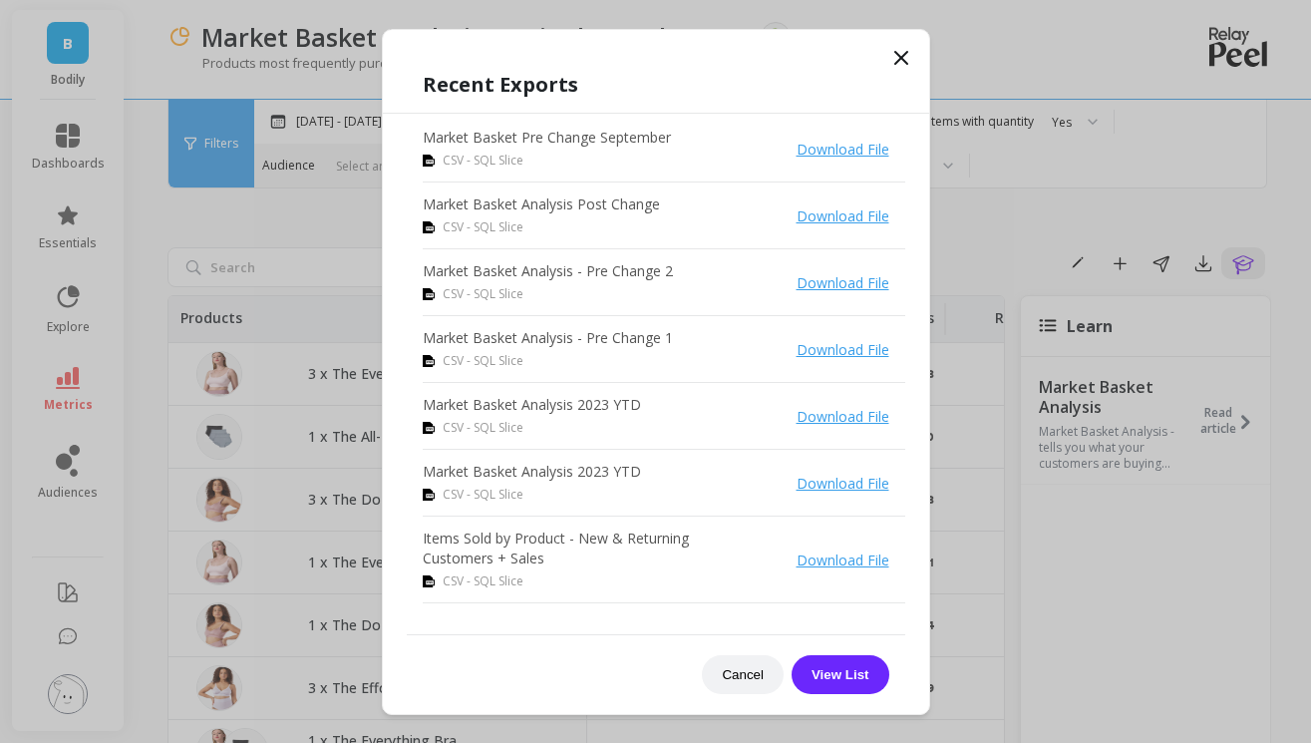
click at [872, 149] on link "Download File" at bounding box center [843, 149] width 93 height 19
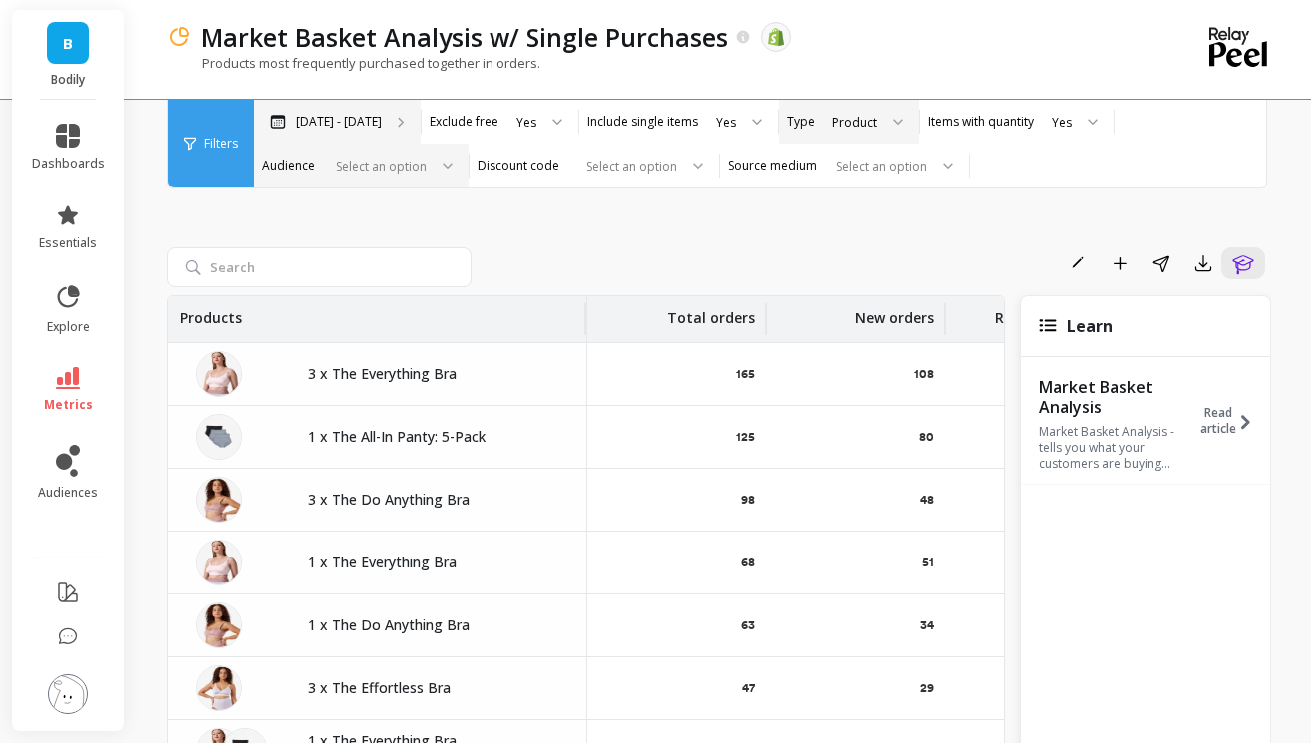
click at [369, 116] on p "[DATE] - [DATE]" at bounding box center [339, 122] width 86 height 16
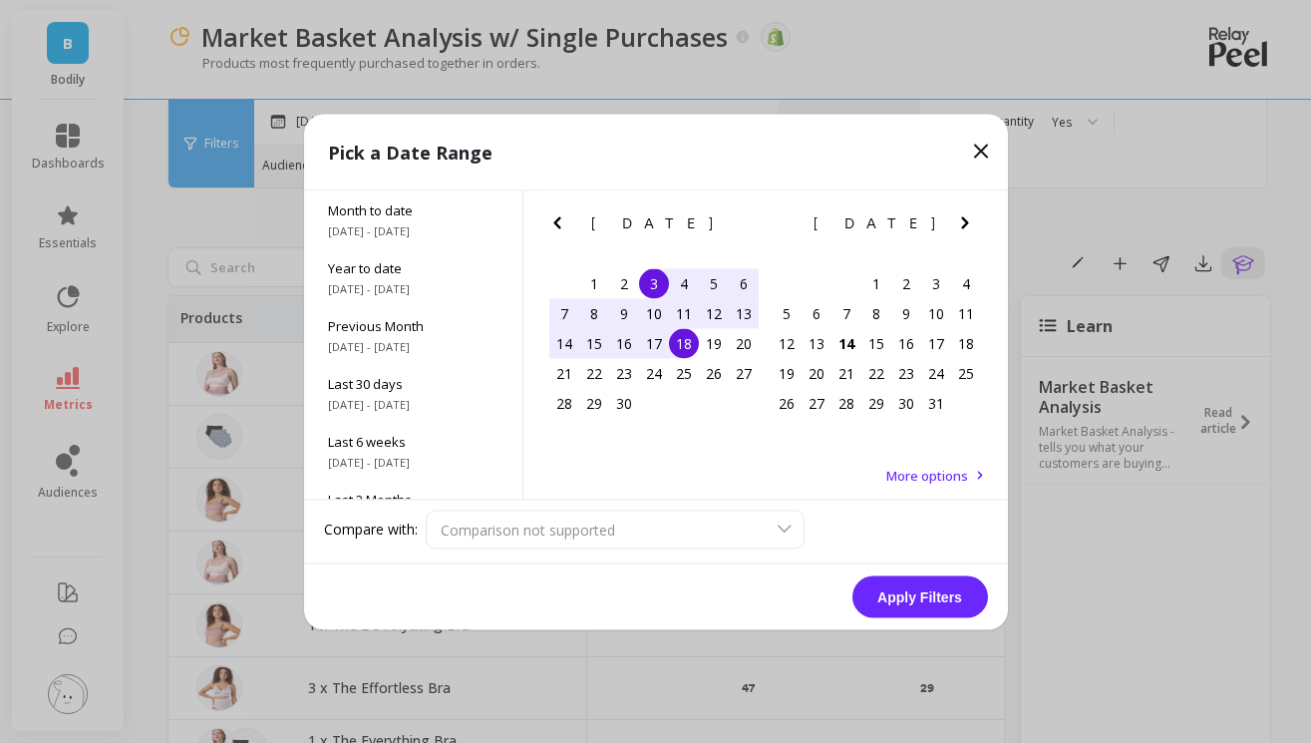
click at [549, 217] on icon "Previous Month" at bounding box center [557, 222] width 24 height 24
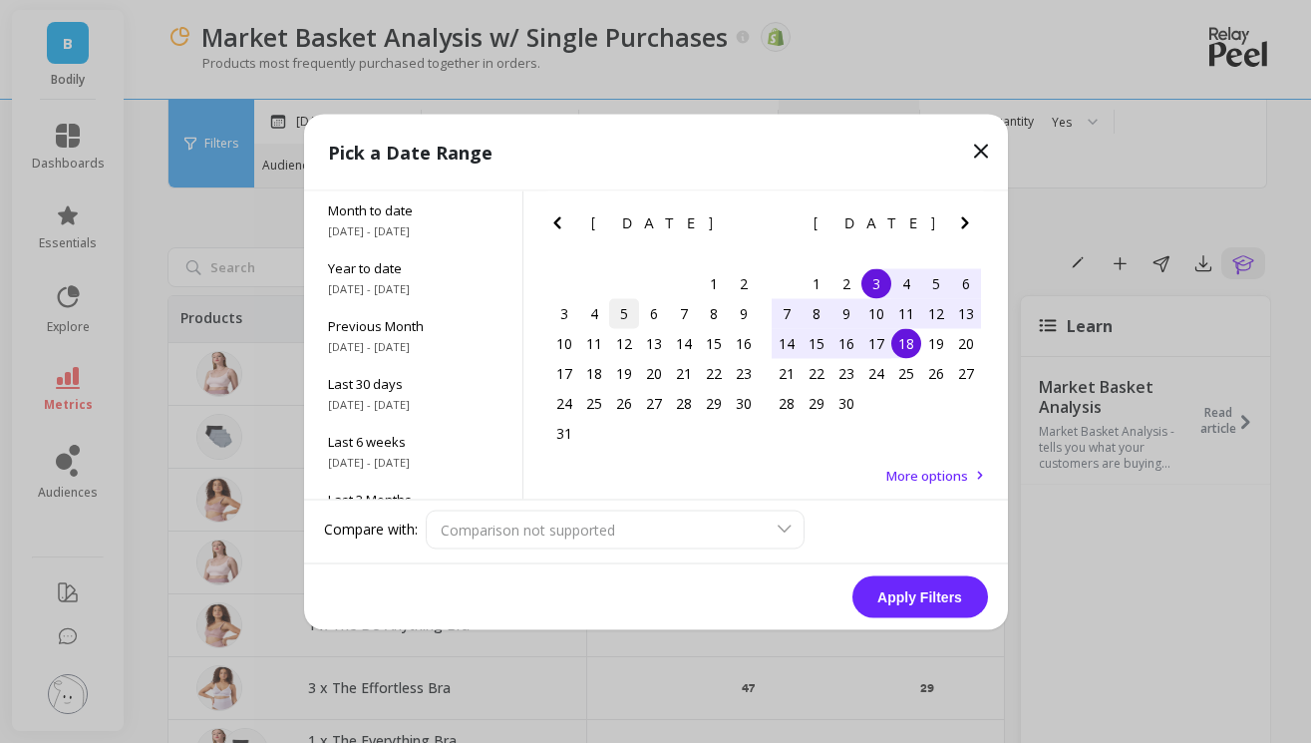
click at [626, 309] on div "5" at bounding box center [624, 313] width 30 height 30
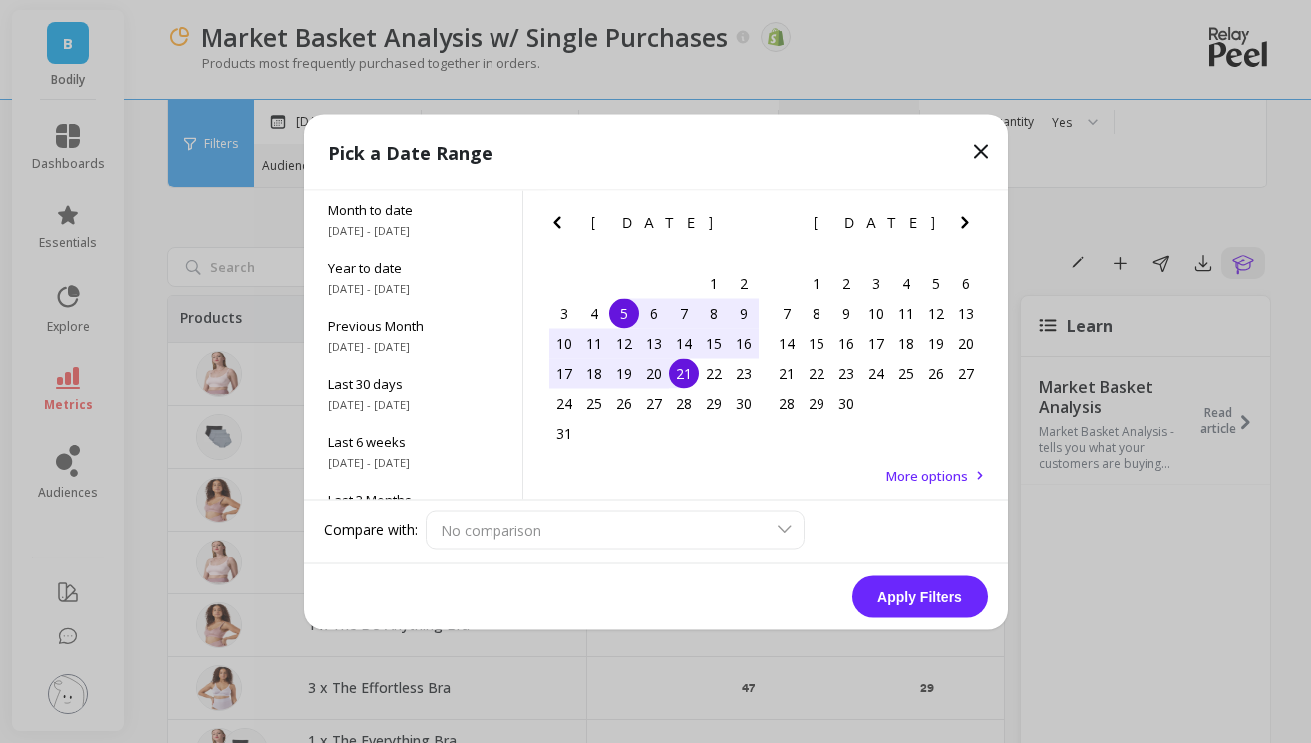
click at [681, 374] on div "21" at bounding box center [684, 373] width 30 height 30
click at [884, 593] on button "Apply Filters" at bounding box center [921, 596] width 136 height 42
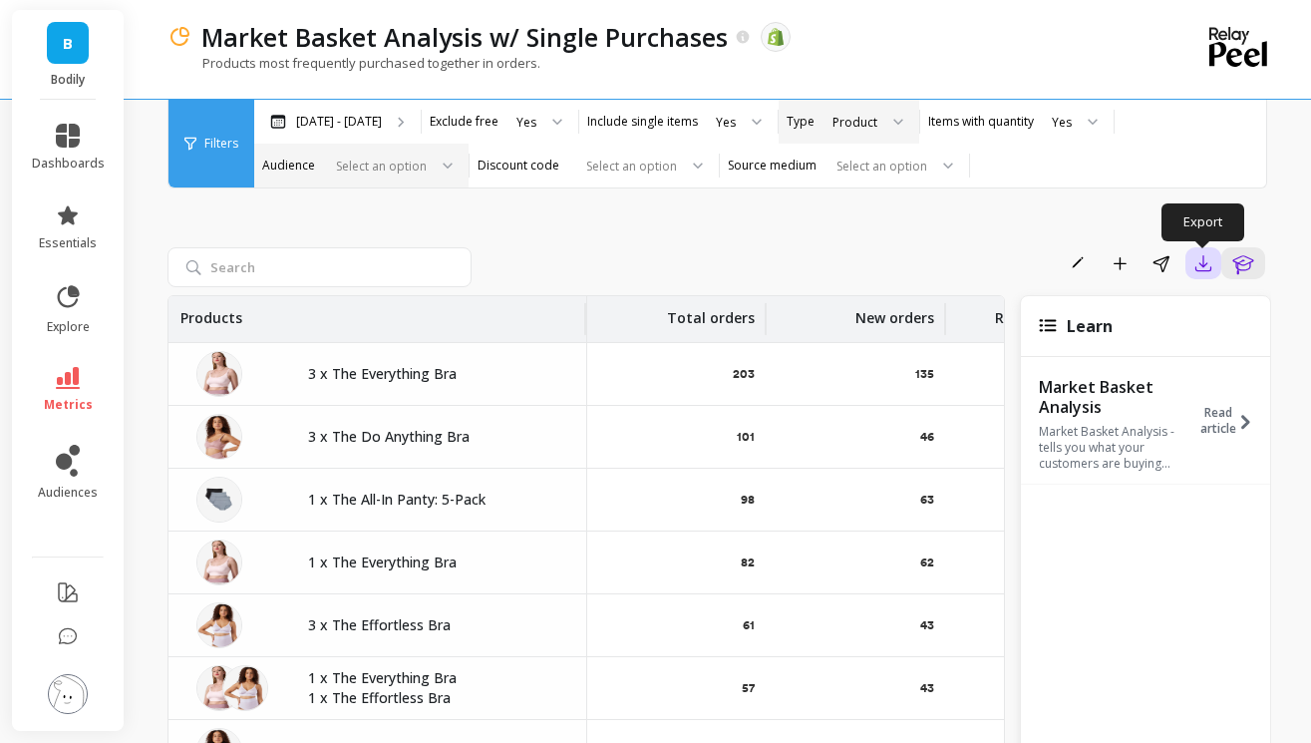
click at [1202, 265] on icon "button" at bounding box center [1204, 263] width 15 height 15
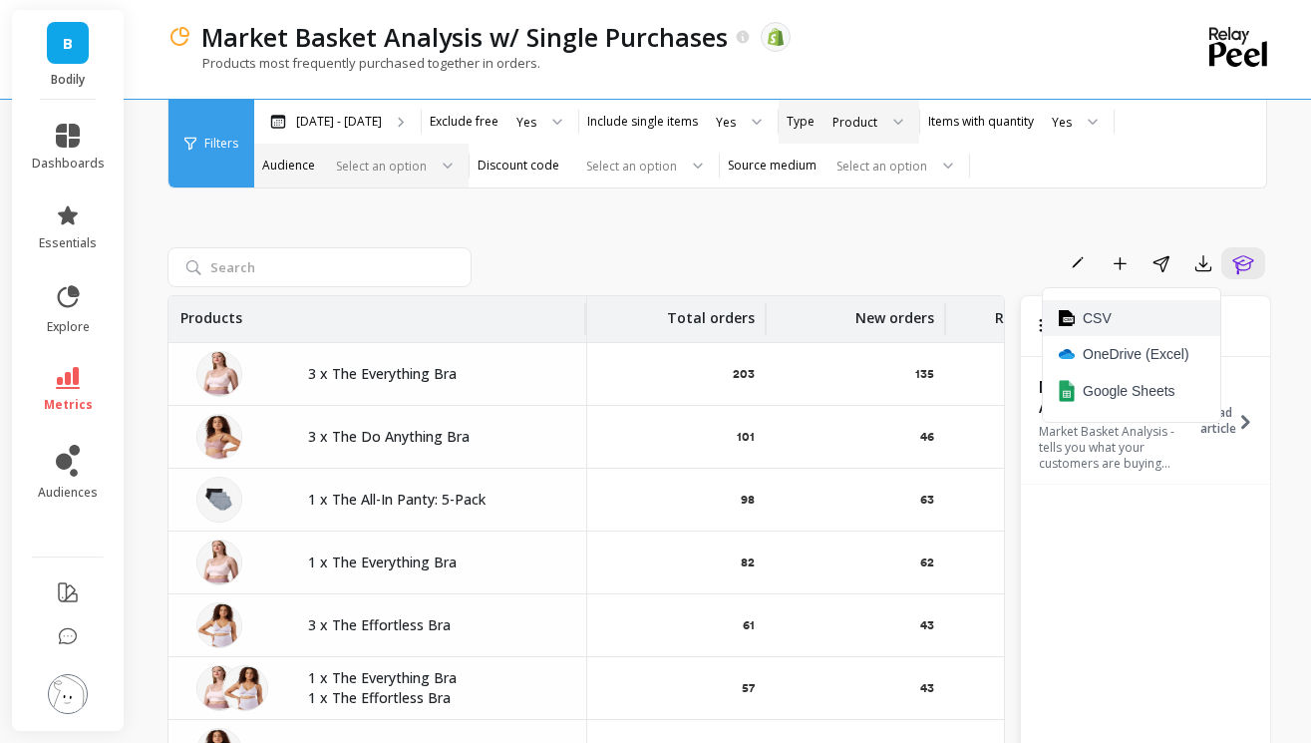
click at [1106, 318] on span "CSV" at bounding box center [1097, 318] width 29 height 20
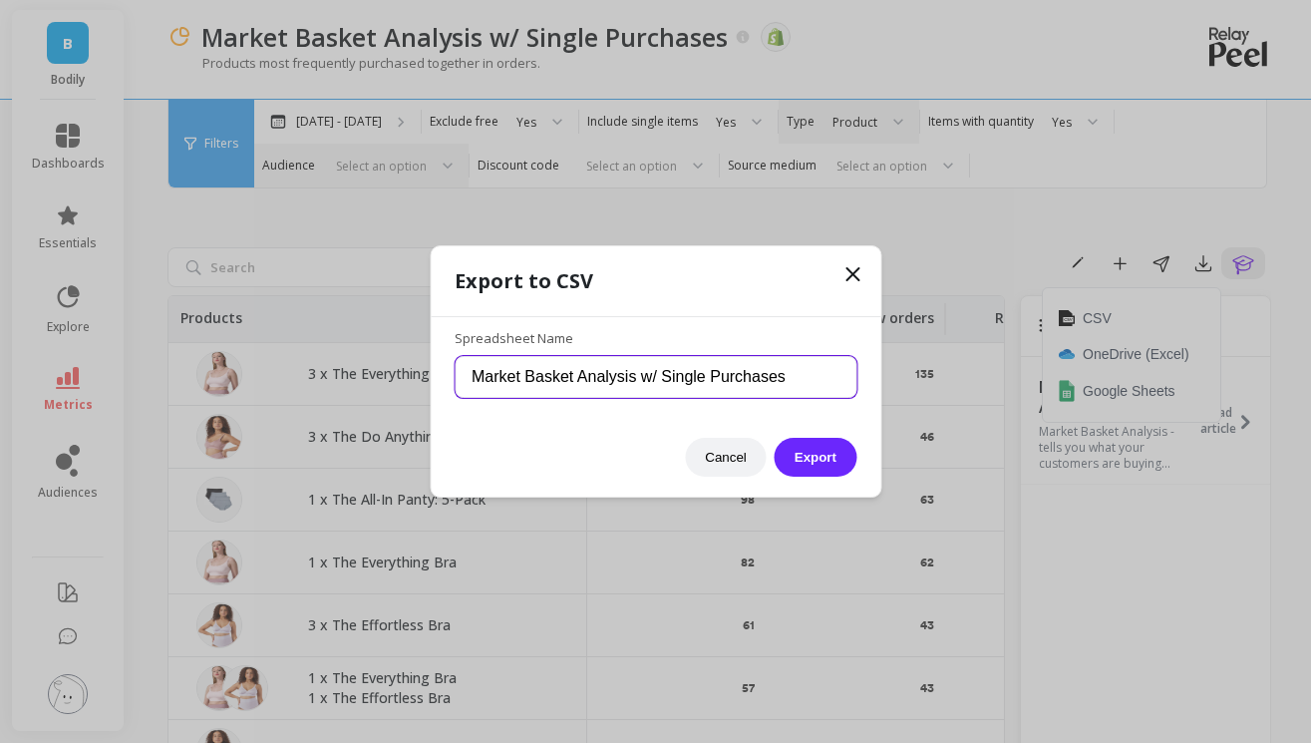
drag, startPoint x: 817, startPoint y: 381, endPoint x: 580, endPoint y: 379, distance: 236.3
click at [580, 379] on input "Market Basket Analysis w/ Single Purchases" at bounding box center [656, 377] width 402 height 42
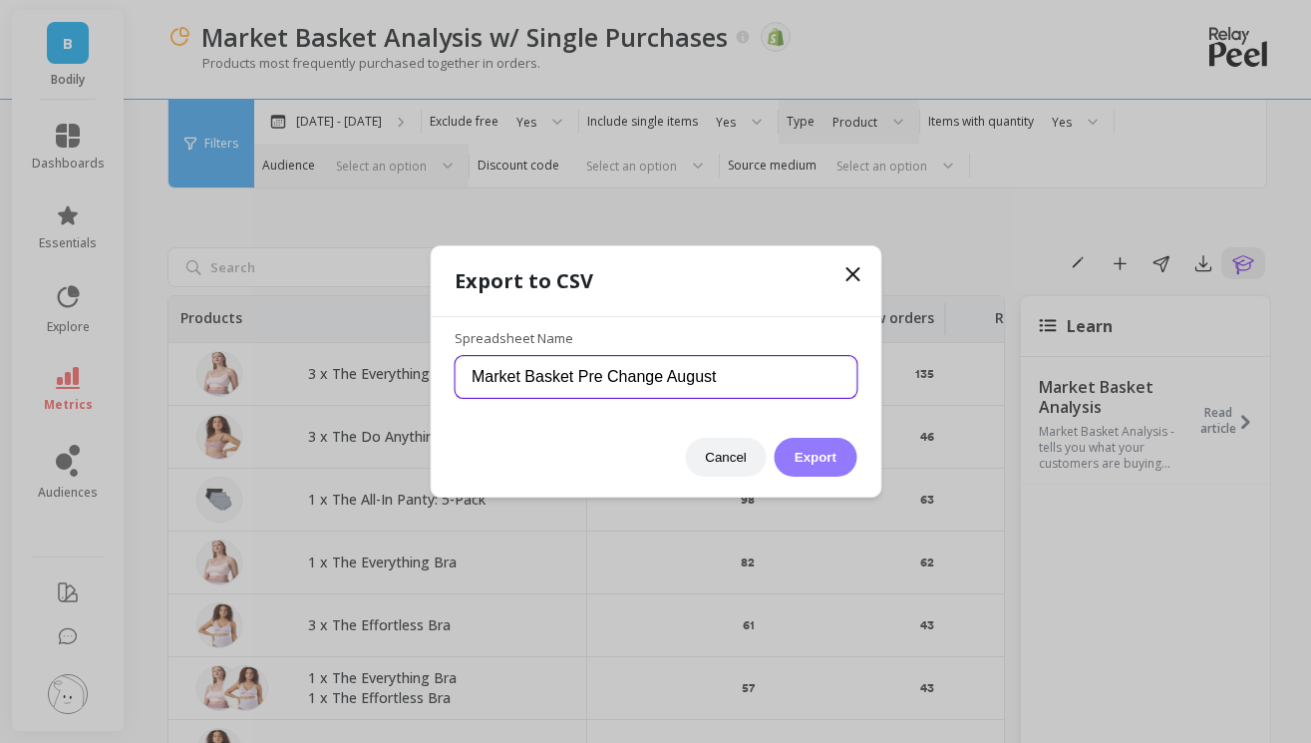
type input "Market Basket Pre Change August"
click at [820, 463] on button "Export" at bounding box center [816, 457] width 82 height 39
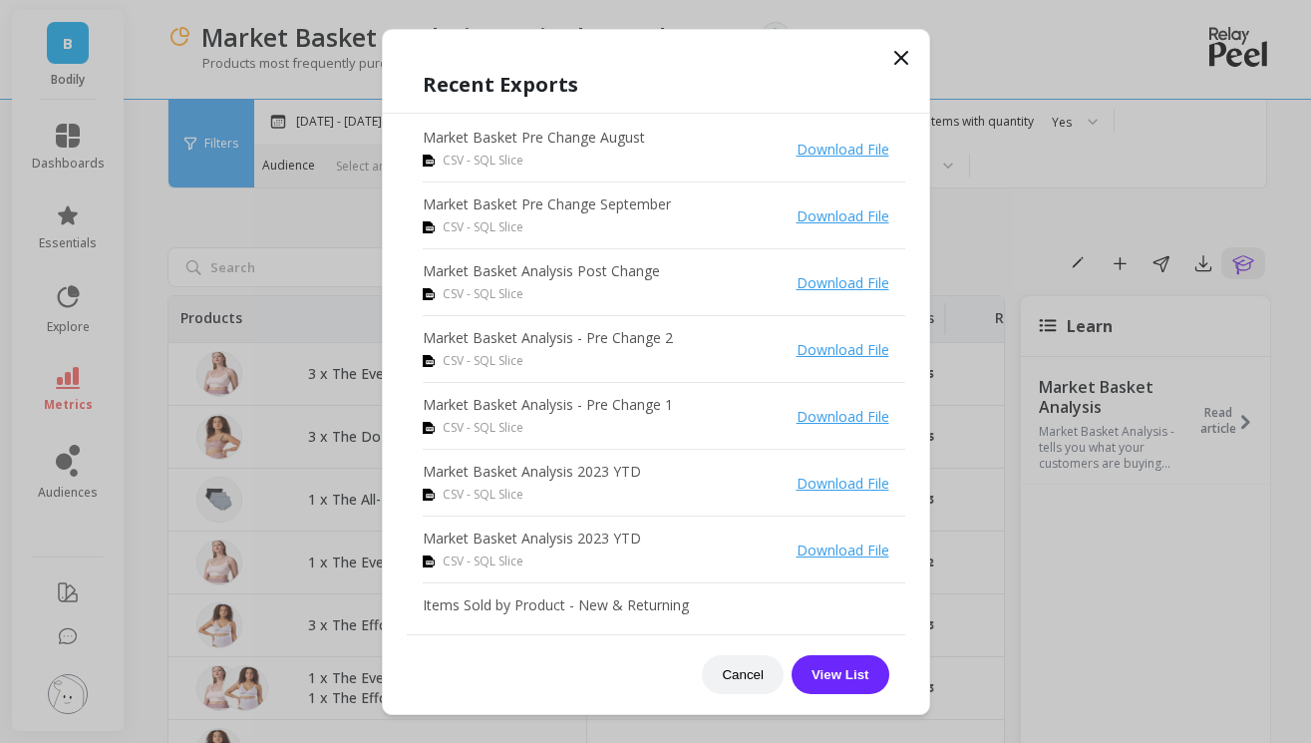
click at [841, 155] on link "Download File" at bounding box center [843, 149] width 93 height 19
click at [892, 58] on icon at bounding box center [901, 58] width 24 height 24
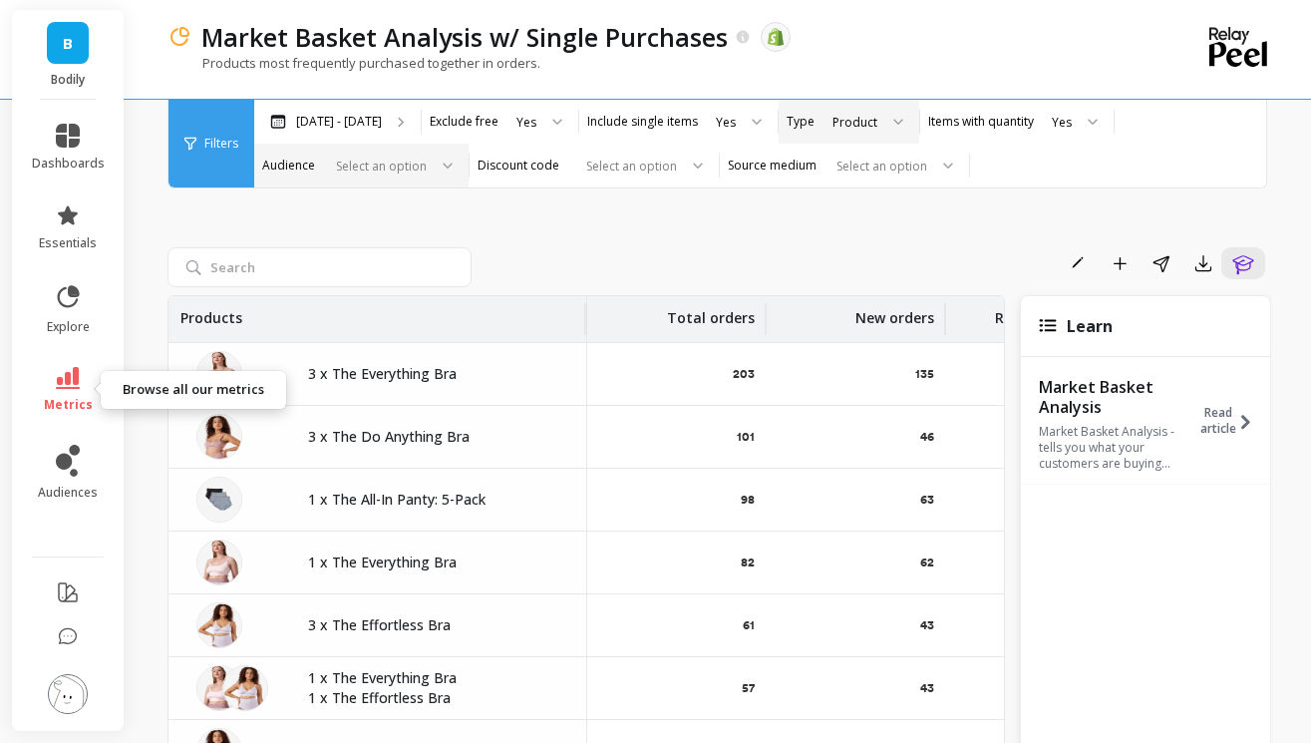
click at [76, 388] on icon at bounding box center [68, 378] width 24 height 22
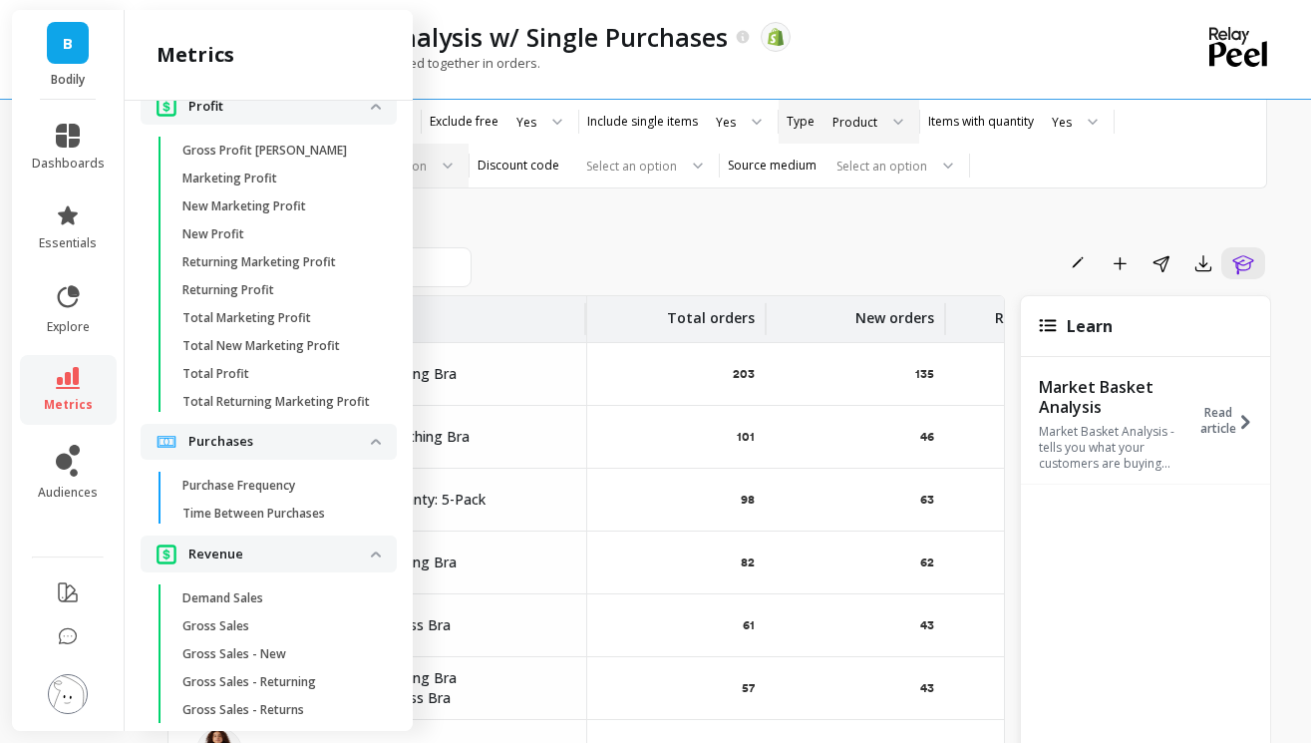
scroll to position [4258, 0]
